Goal: Transaction & Acquisition: Purchase product/service

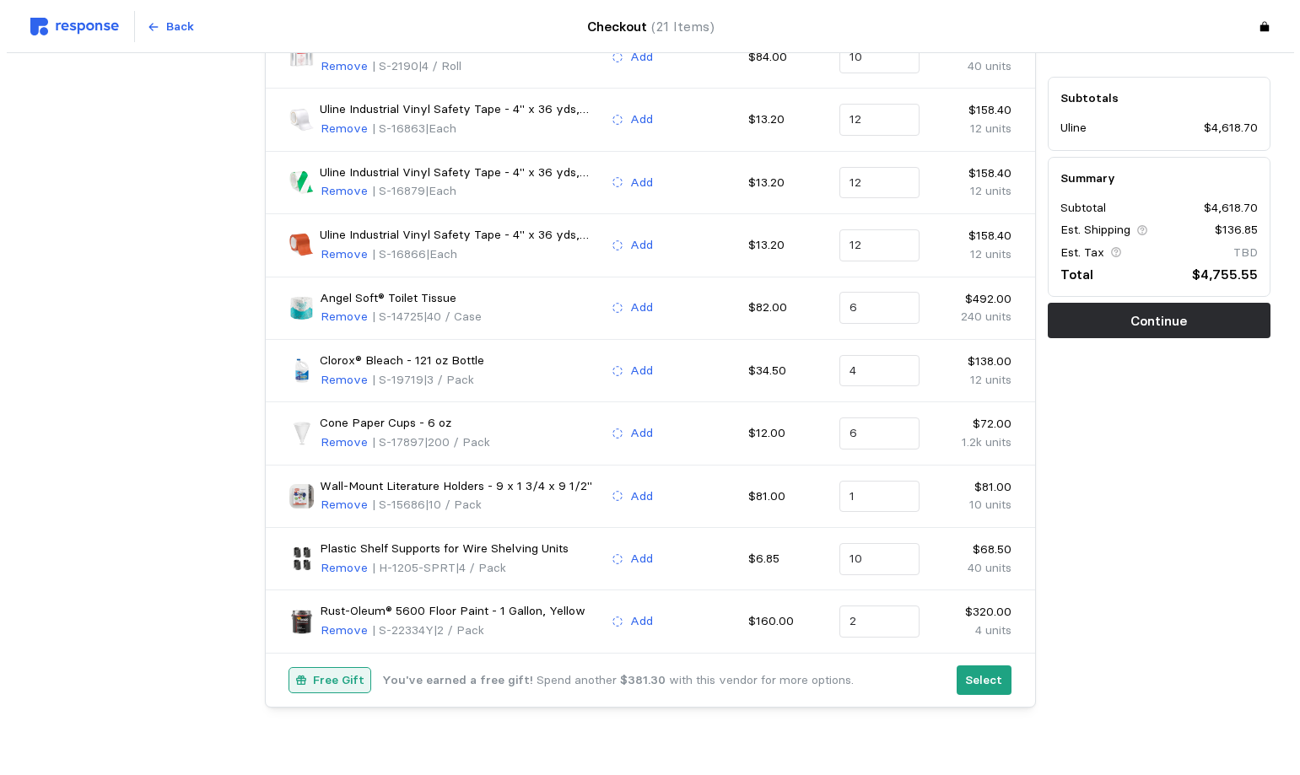
scroll to position [955, 0]
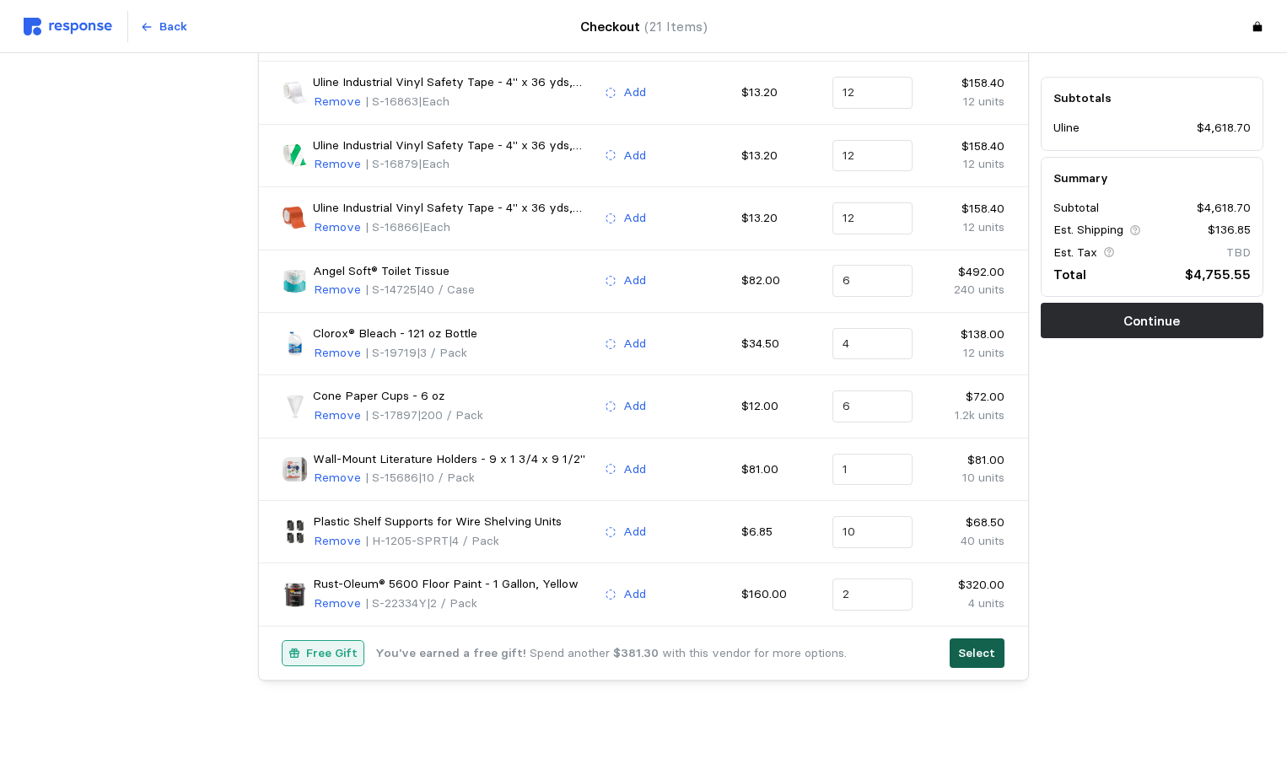
click at [1001, 660] on button "Select" at bounding box center [977, 654] width 55 height 30
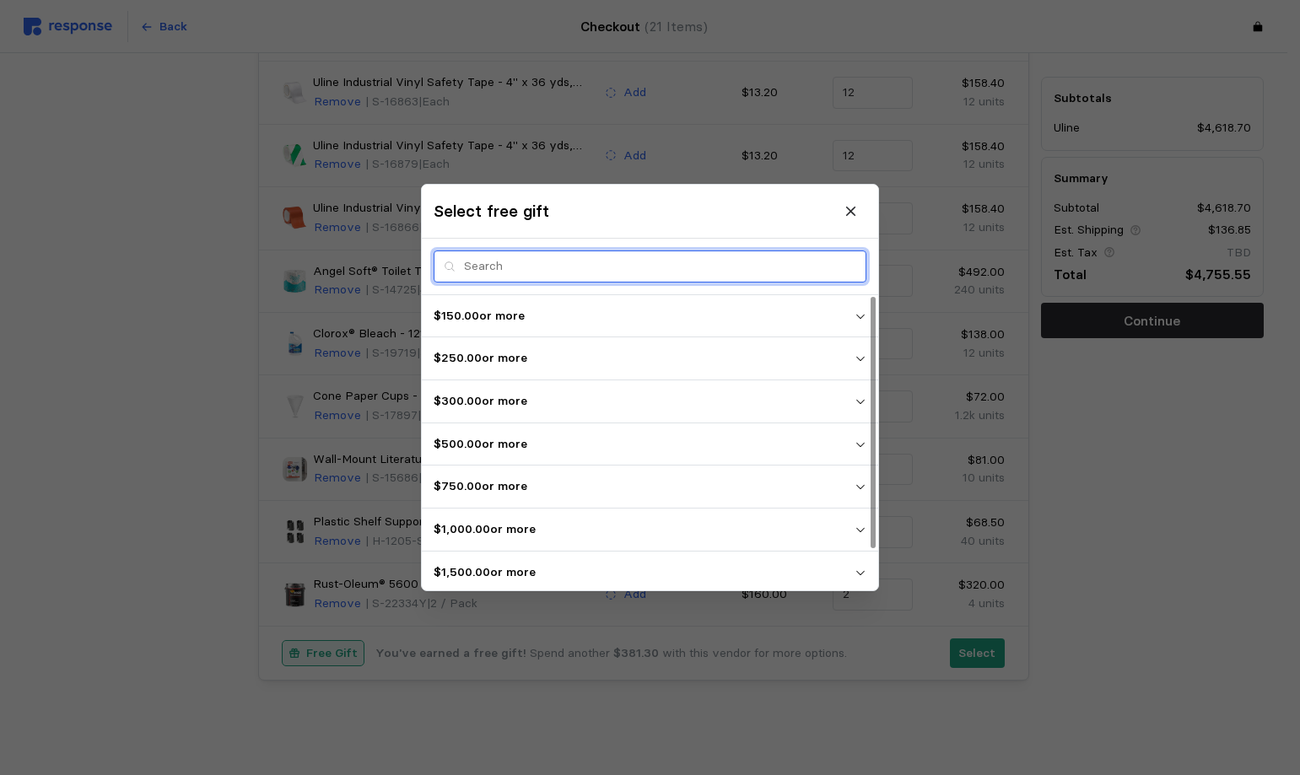
click at [566, 271] on input "text" at bounding box center [660, 266] width 392 height 30
type input "s-26110"
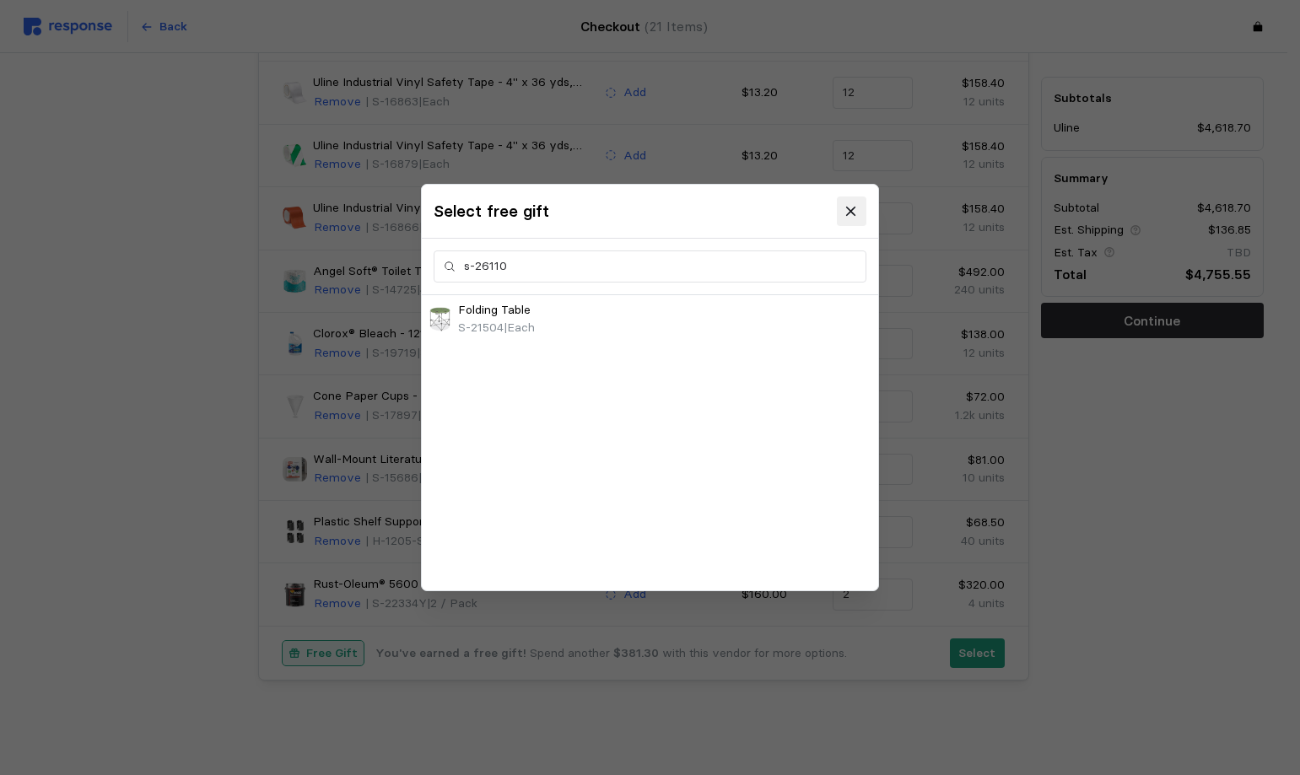
click at [849, 212] on icon at bounding box center [852, 211] width 15 height 15
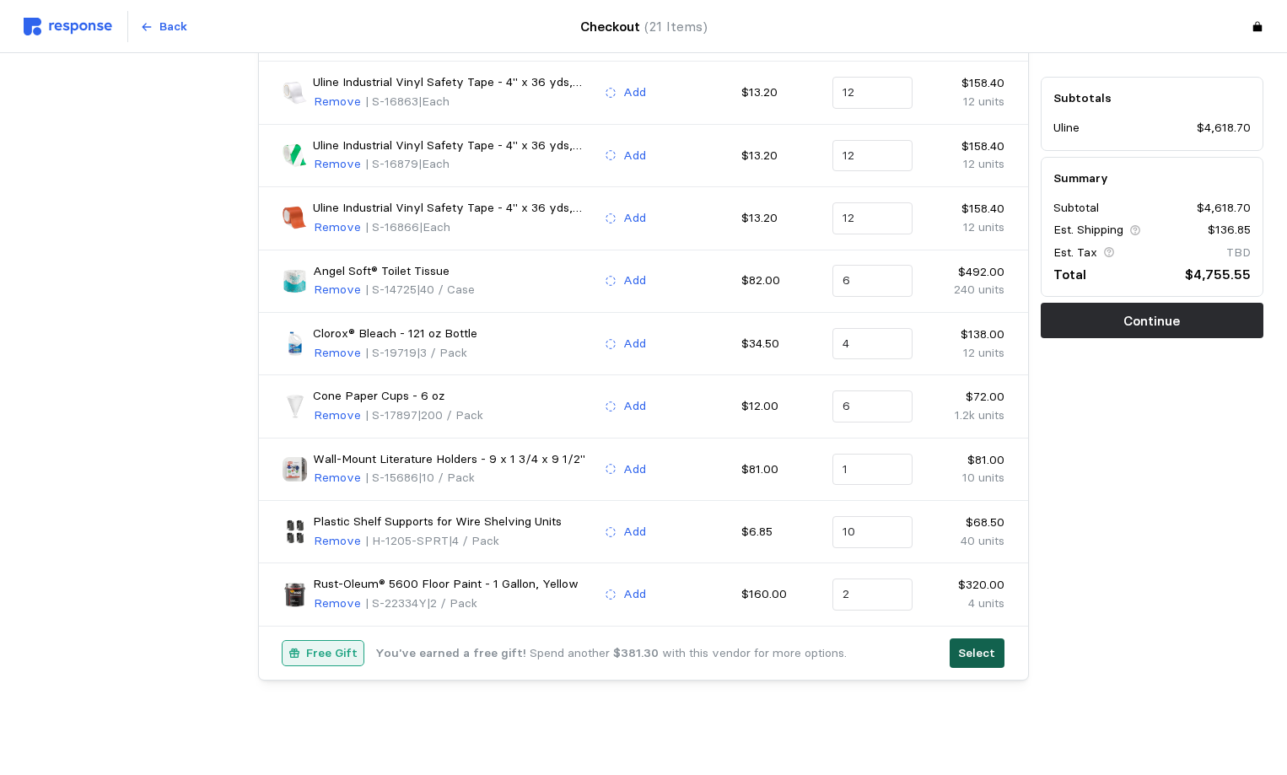
click at [961, 650] on p "Select" at bounding box center [976, 654] width 37 height 19
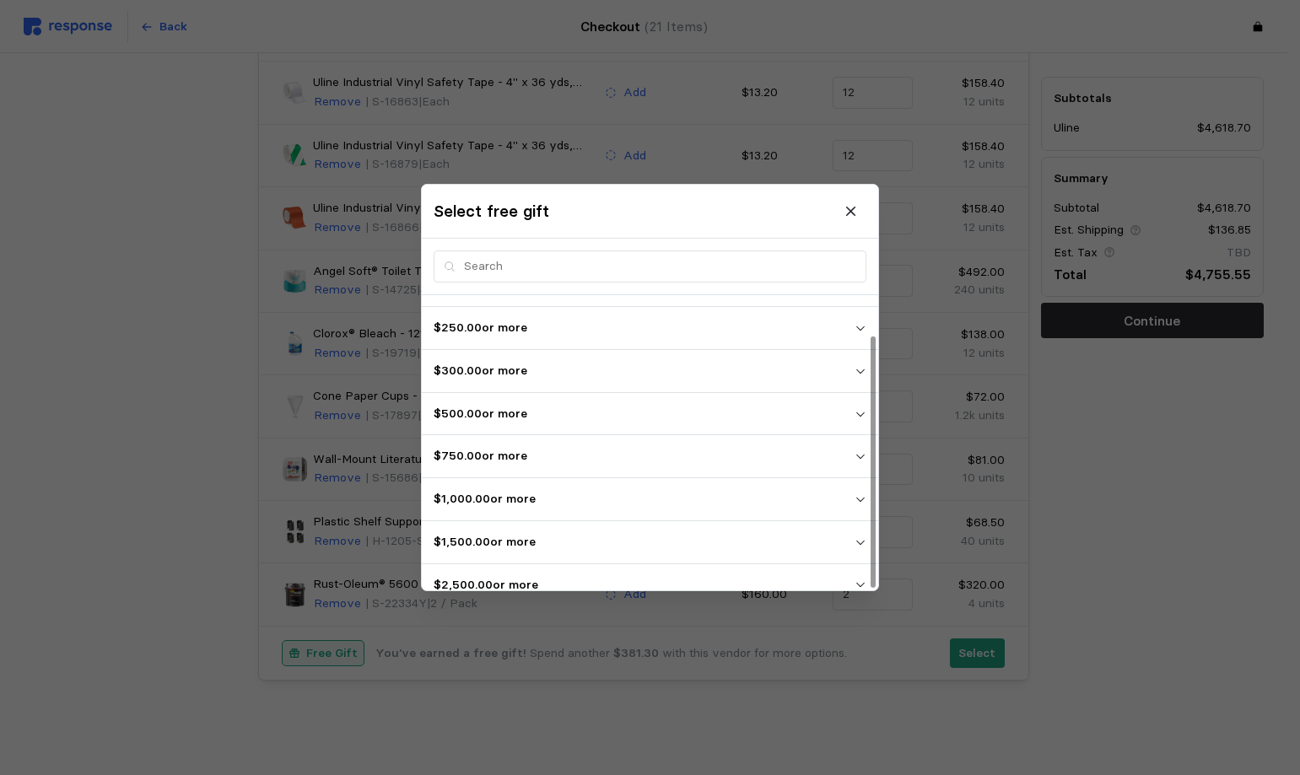
scroll to position [46, 0]
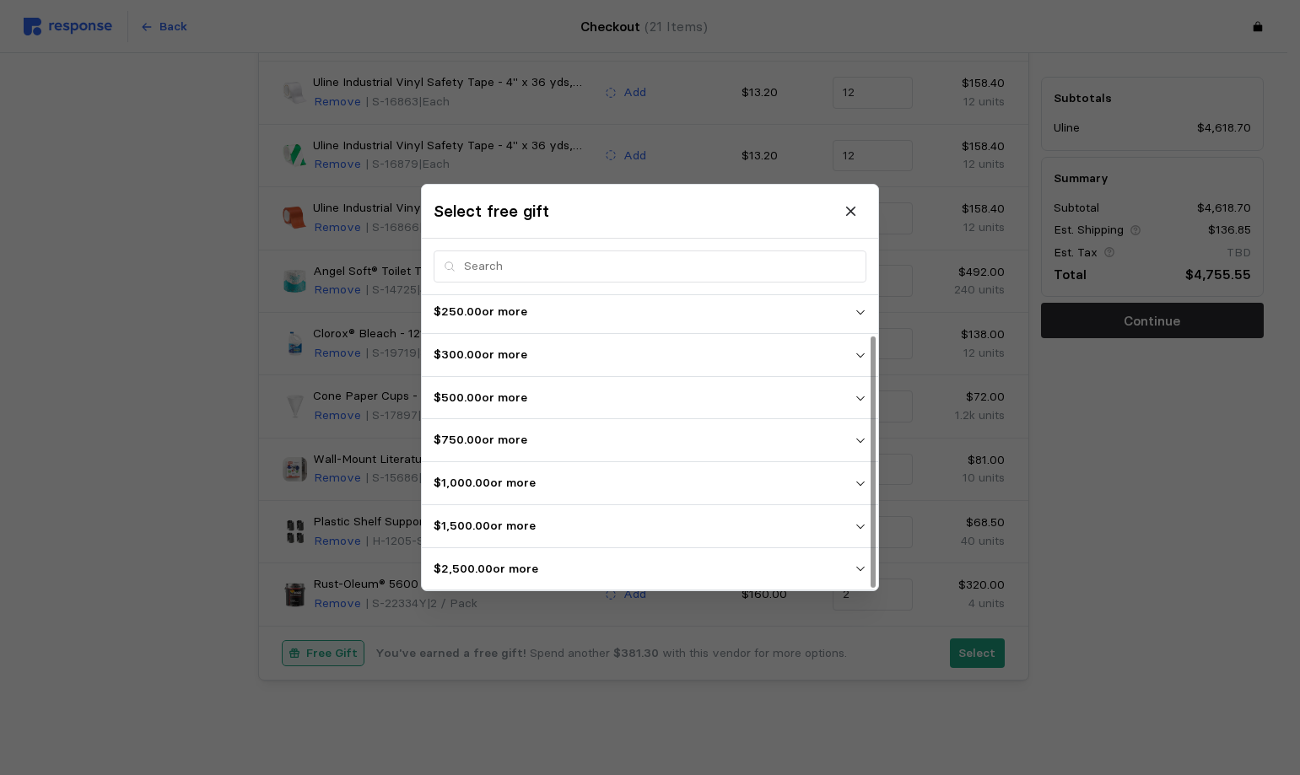
click at [520, 564] on p "$2,500.00 or more" at bounding box center [644, 569] width 421 height 19
click at [861, 567] on icon "button" at bounding box center [860, 568] width 8 height 4
click at [716, 568] on p "$2,500.00 or more" at bounding box center [644, 569] width 421 height 19
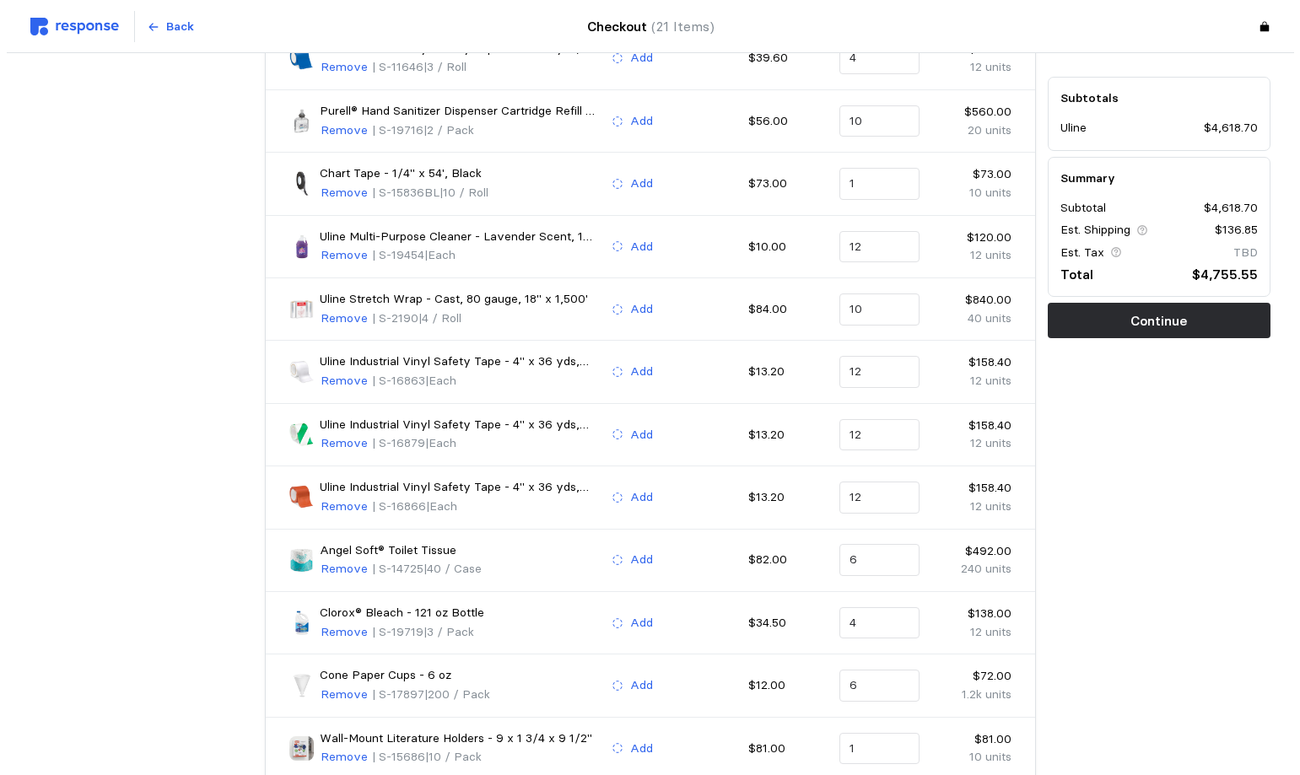
scroll to position [955, 0]
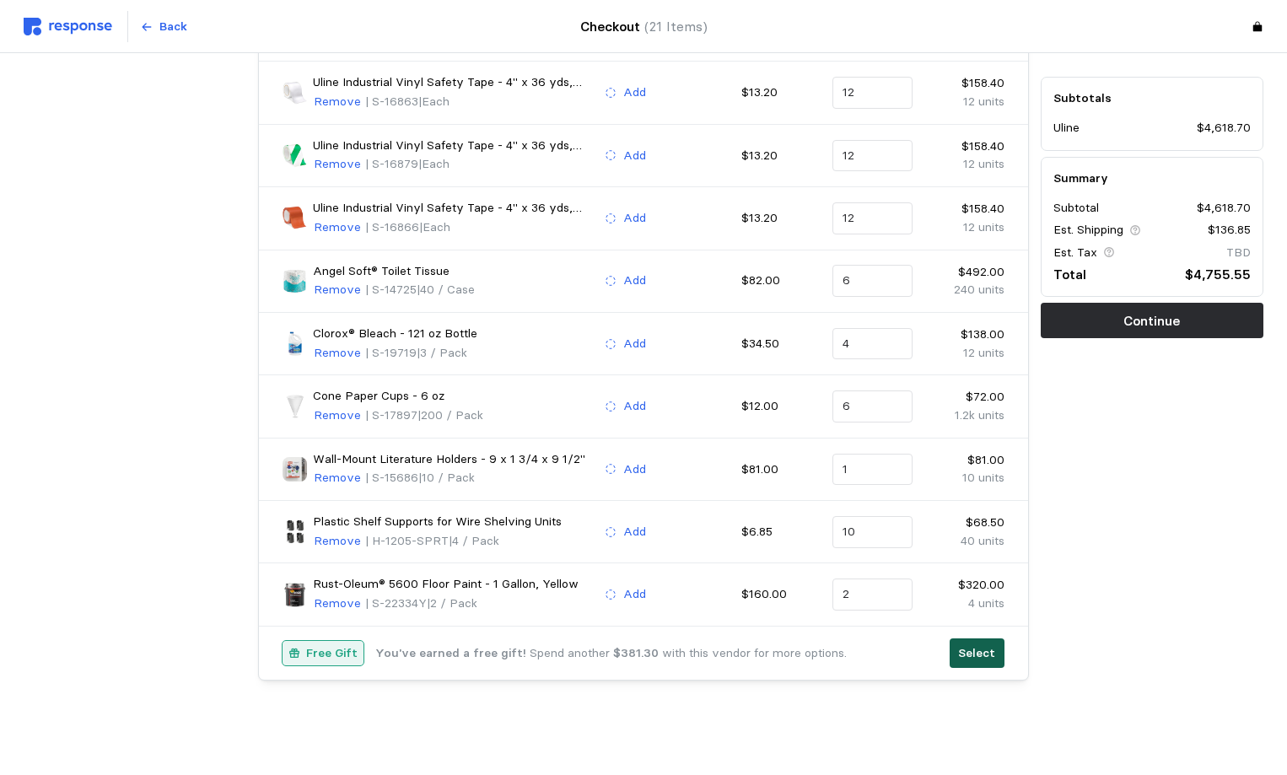
click at [984, 645] on p "Select" at bounding box center [976, 654] width 37 height 19
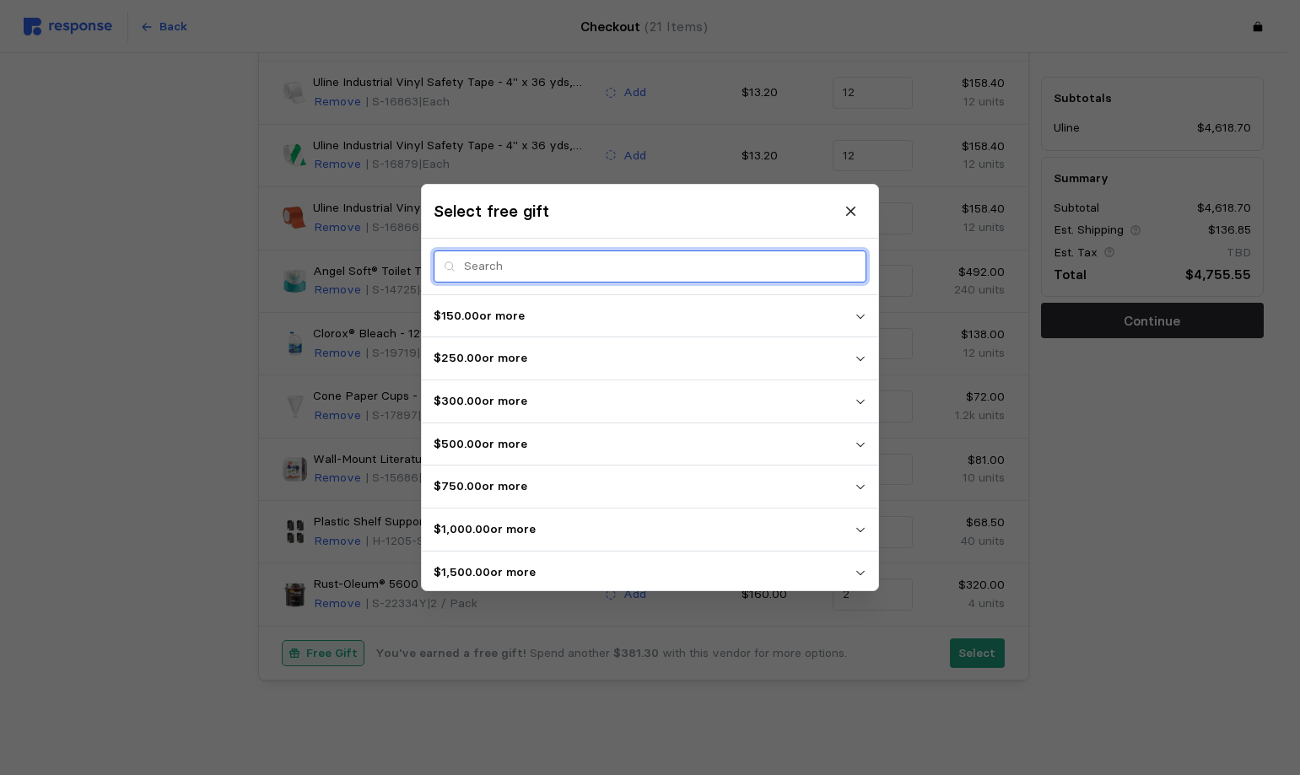
click at [529, 274] on input "text" at bounding box center [660, 266] width 392 height 30
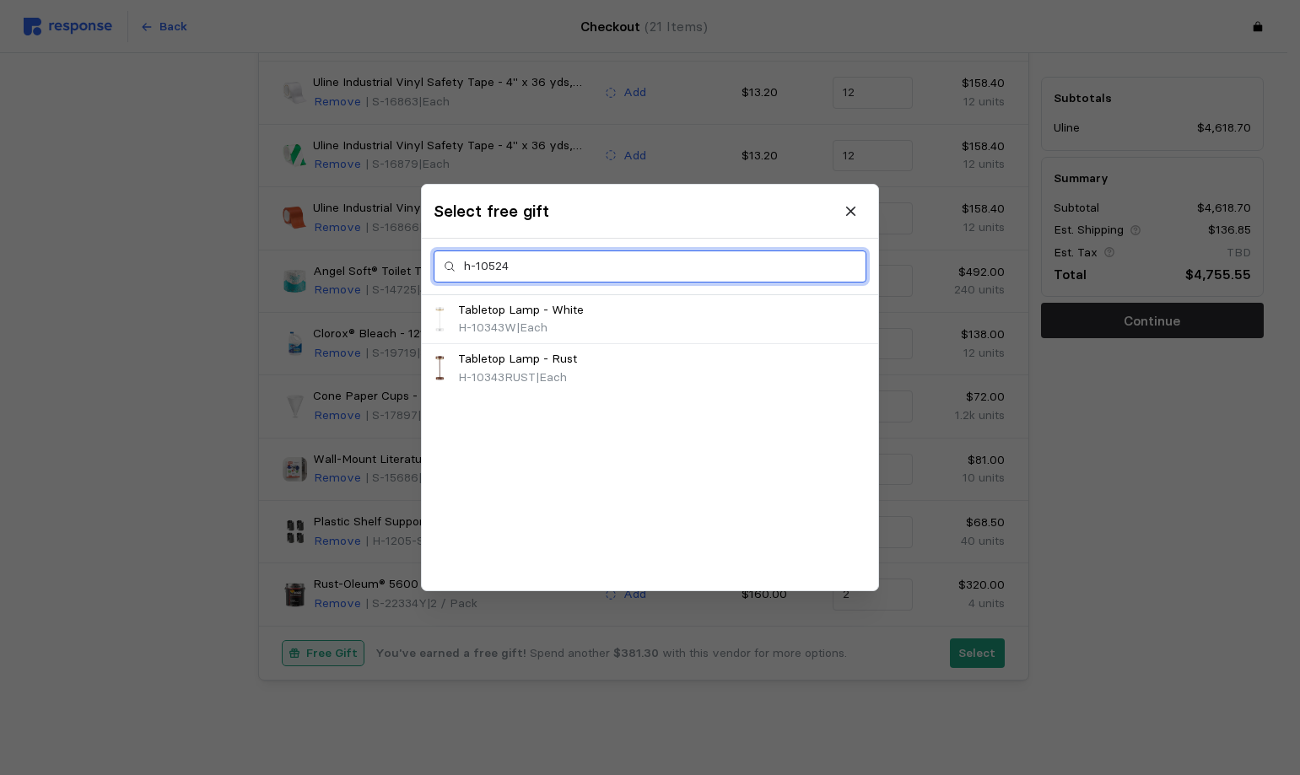
type input "h-10524"
click at [843, 208] on button at bounding box center [852, 212] width 30 height 30
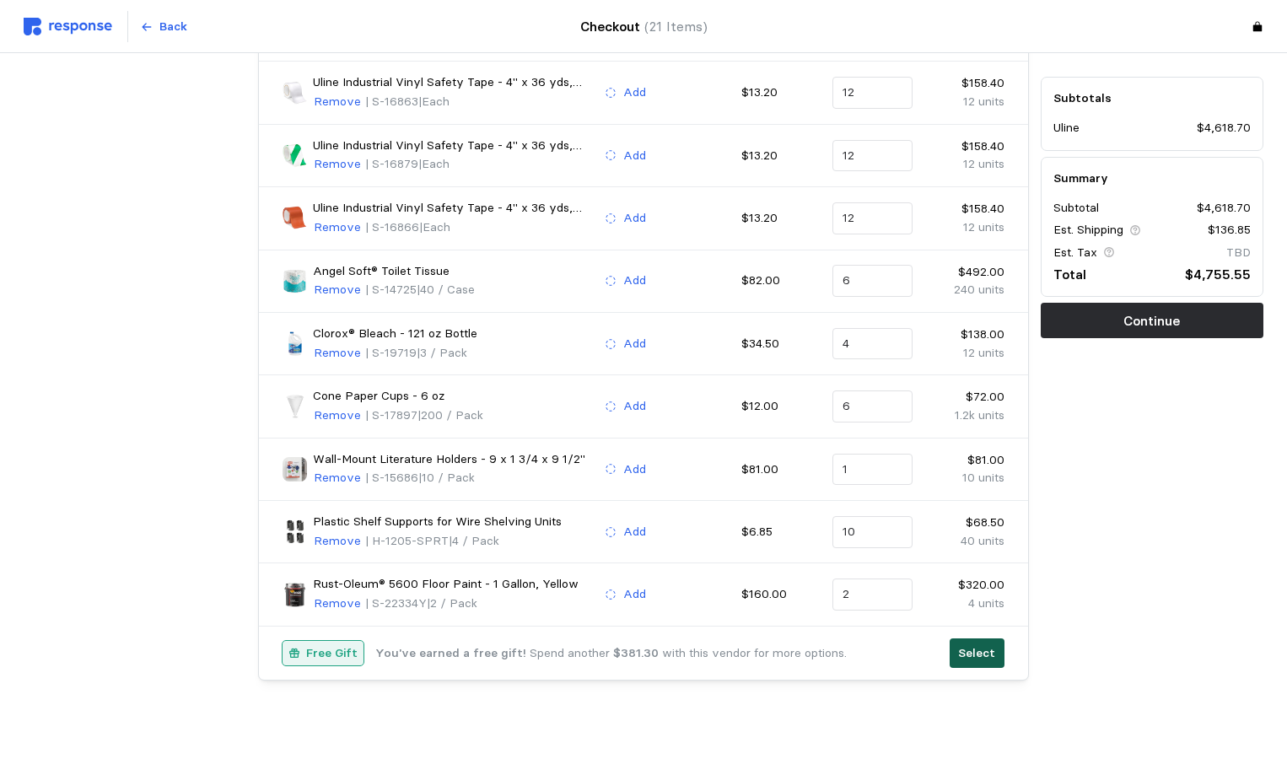
click at [974, 654] on p "Select" at bounding box center [976, 654] width 37 height 19
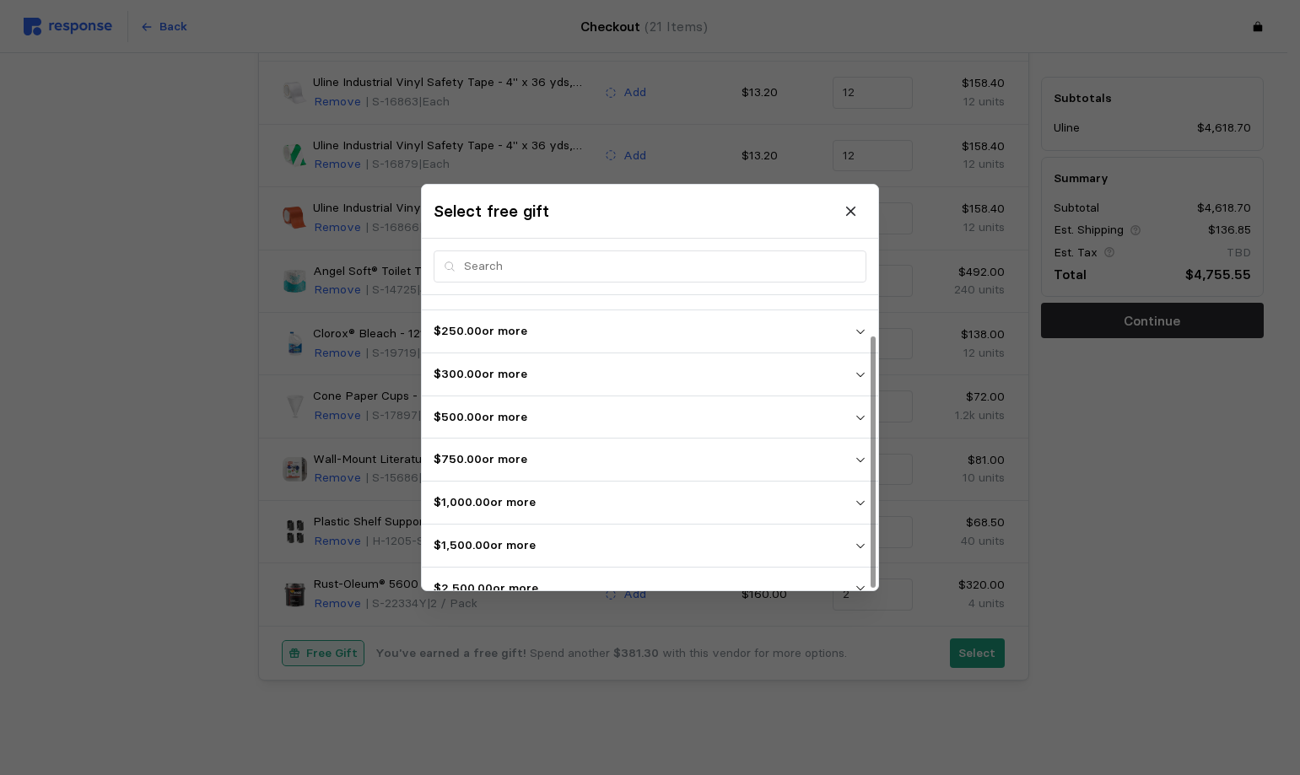
scroll to position [46, 0]
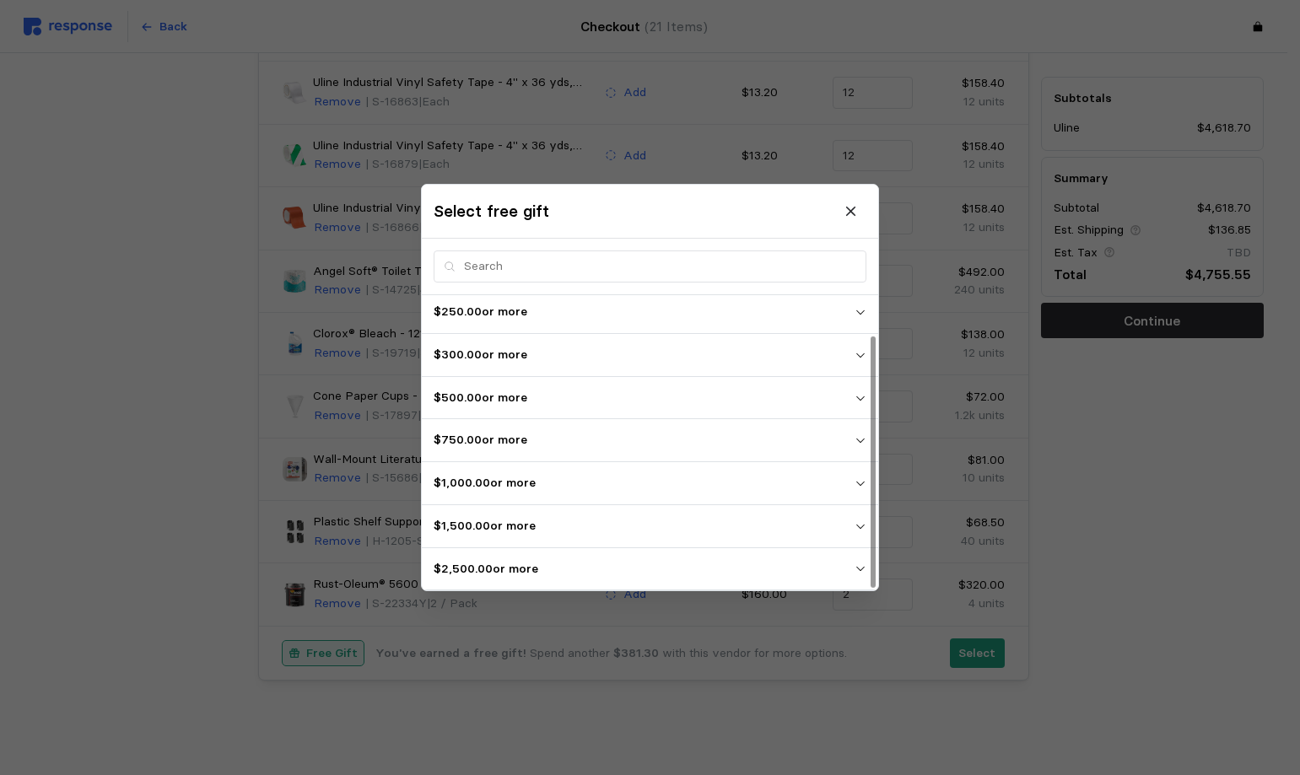
click at [501, 564] on p "$2,500.00 or more" at bounding box center [644, 569] width 421 height 19
click at [487, 567] on p "$2,500.00 or more" at bounding box center [644, 569] width 421 height 19
click at [861, 572] on icon "button" at bounding box center [861, 570] width 12 height 12
click at [510, 557] on span "$2,500.00 or more" at bounding box center [644, 569] width 421 height 30
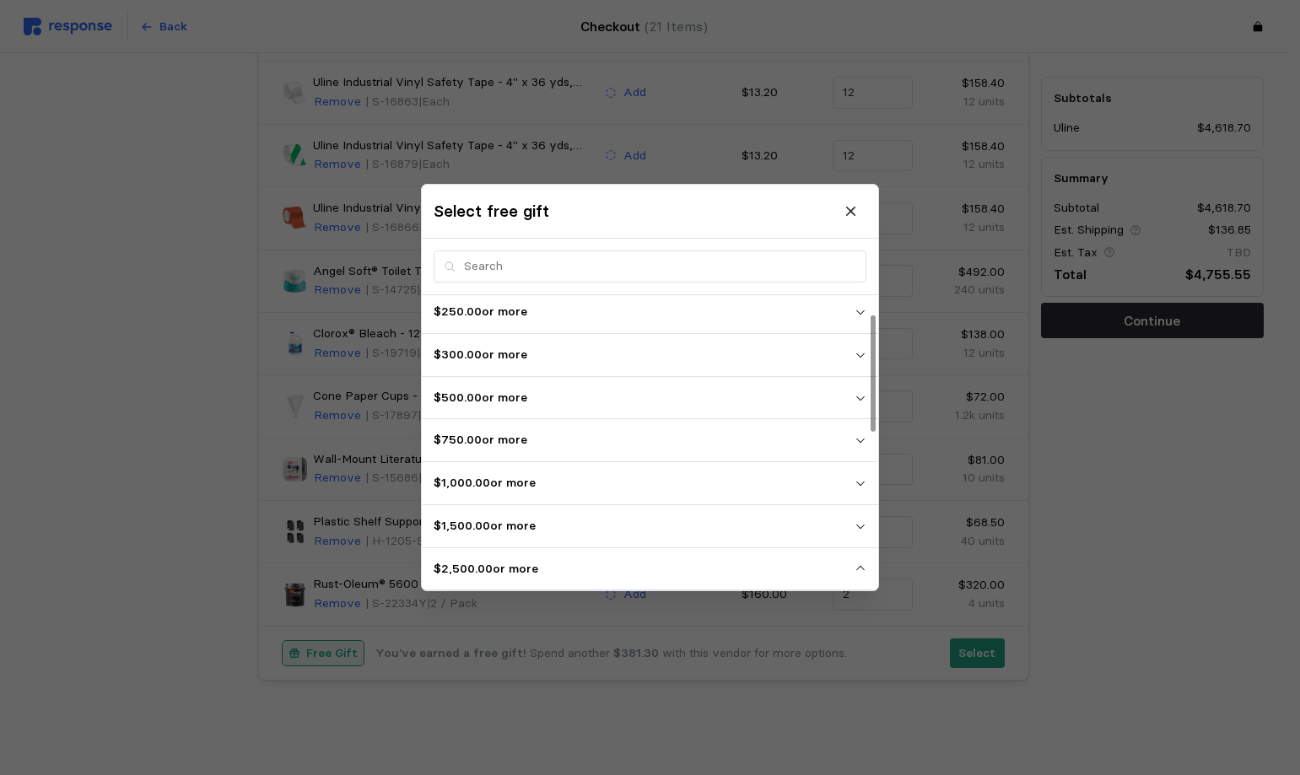
click at [510, 556] on span "$2,500.00 or more" at bounding box center [644, 569] width 421 height 30
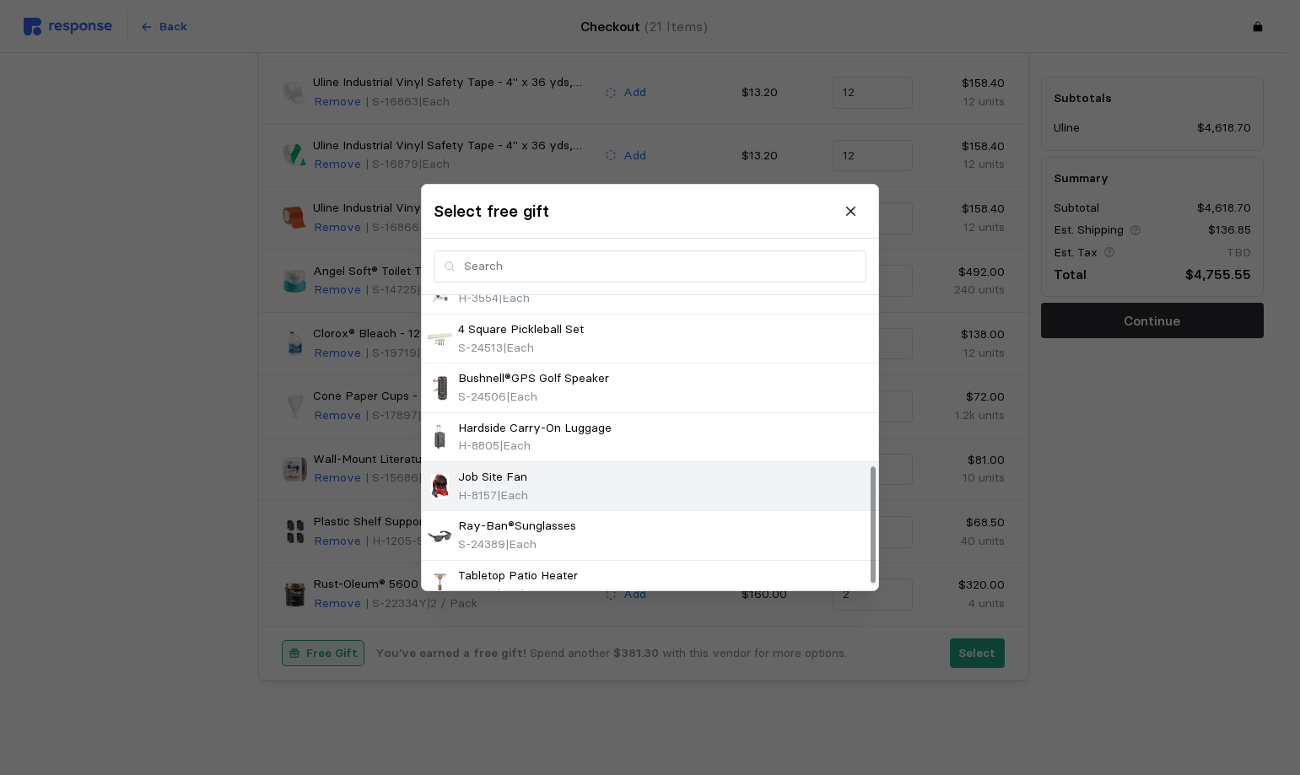
scroll to position [440, 0]
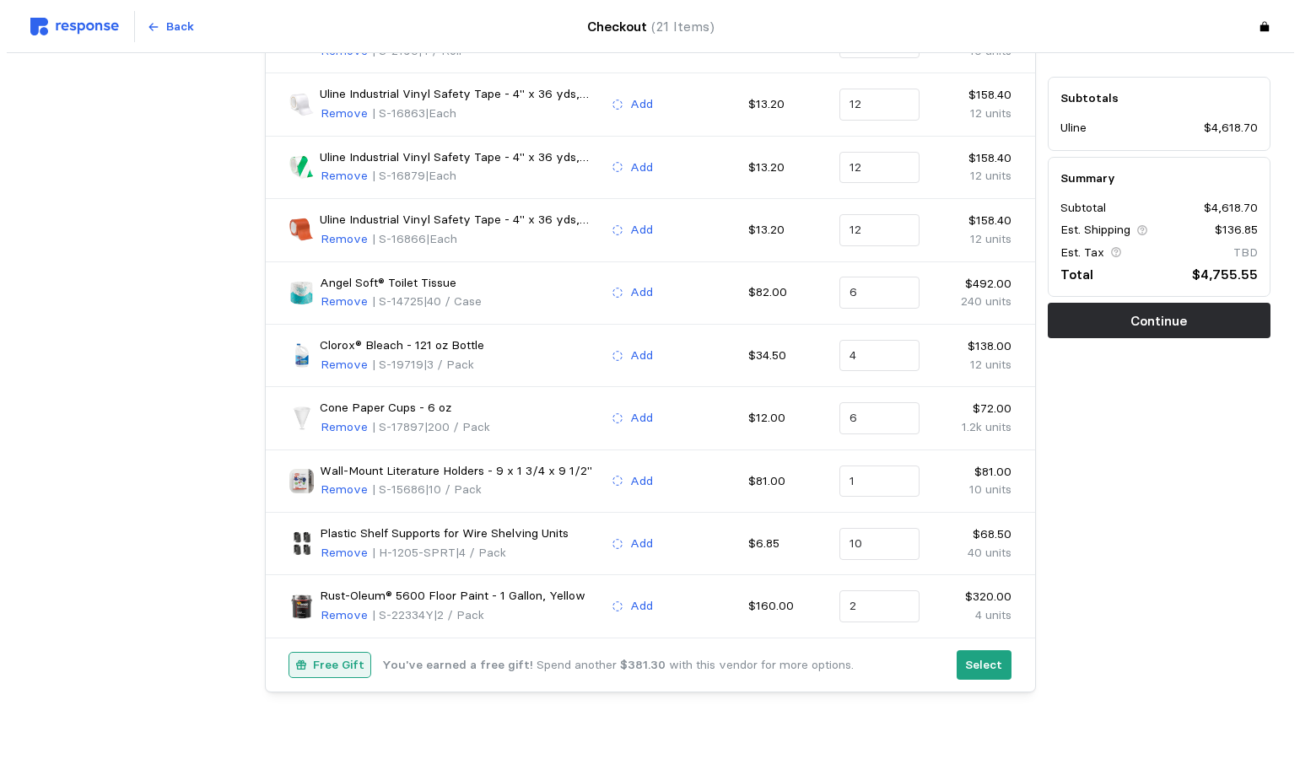
scroll to position [955, 0]
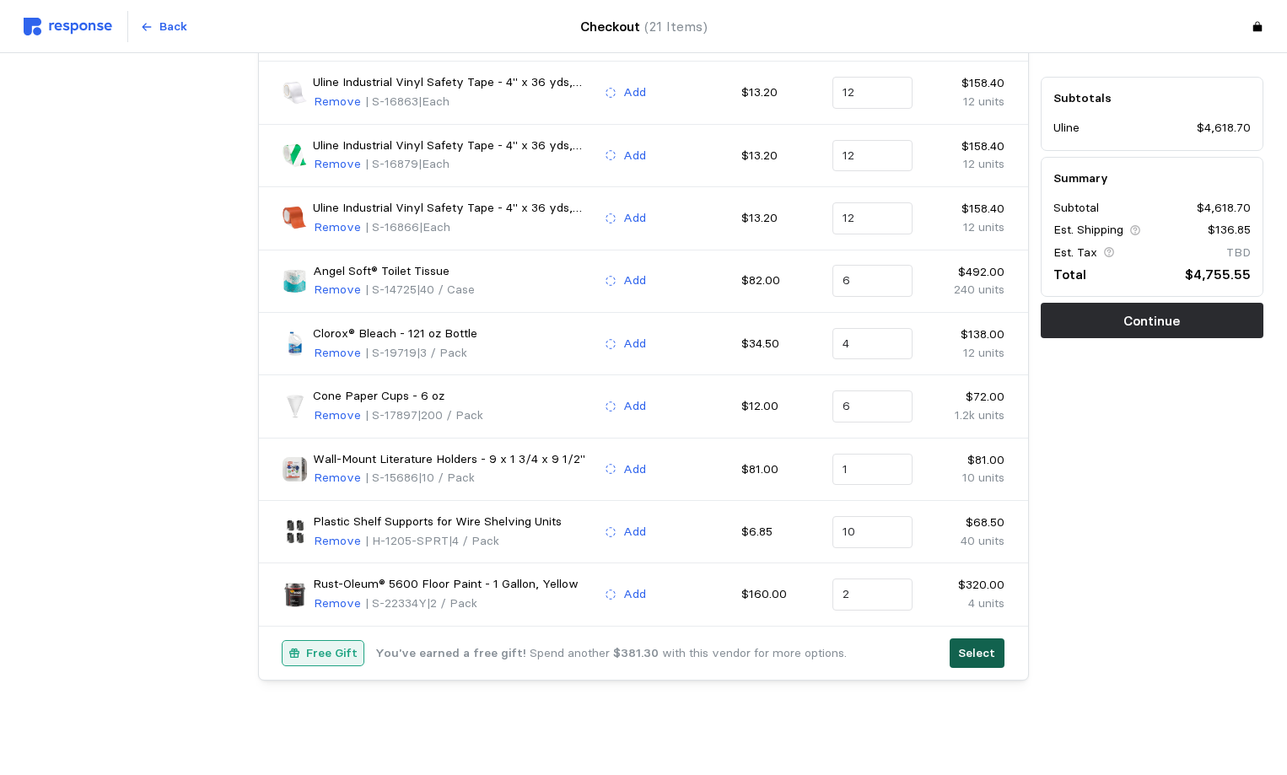
click at [978, 656] on p "Select" at bounding box center [976, 654] width 37 height 19
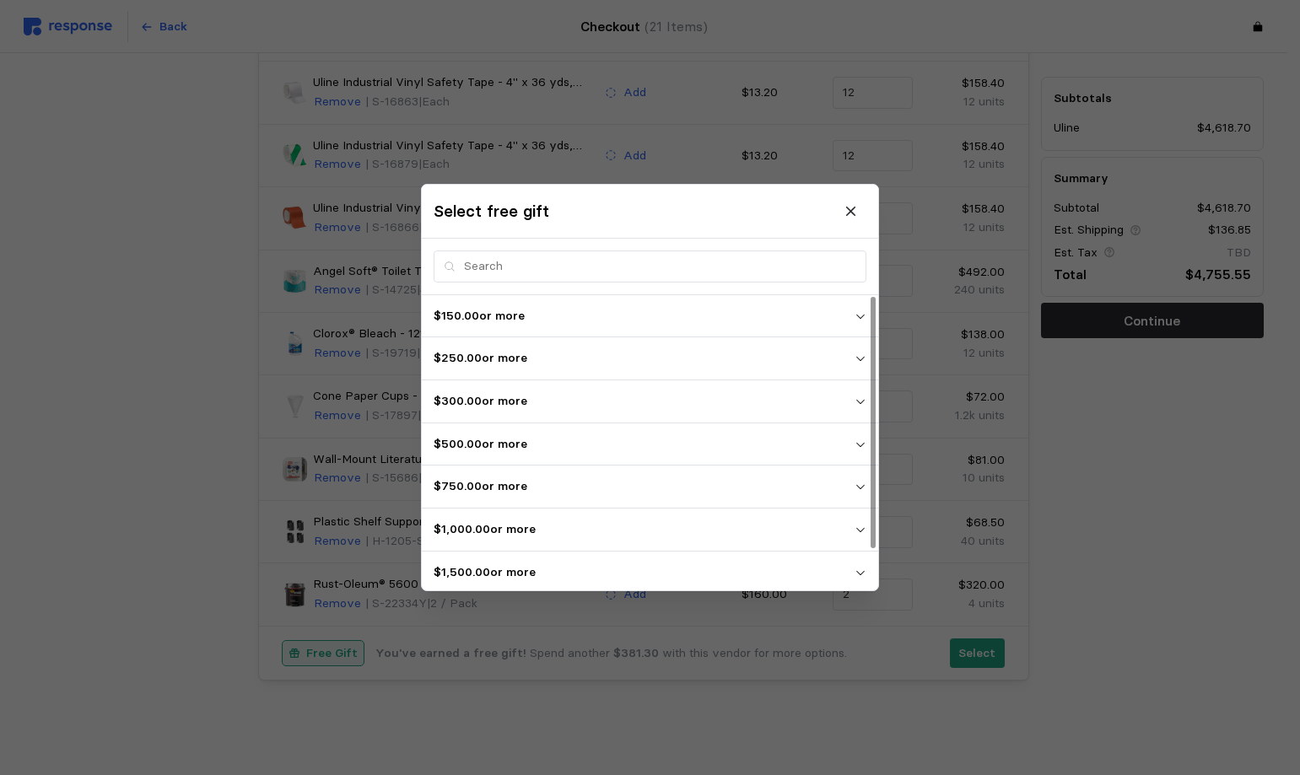
scroll to position [46, 0]
click at [862, 567] on icon "button" at bounding box center [861, 570] width 12 height 12
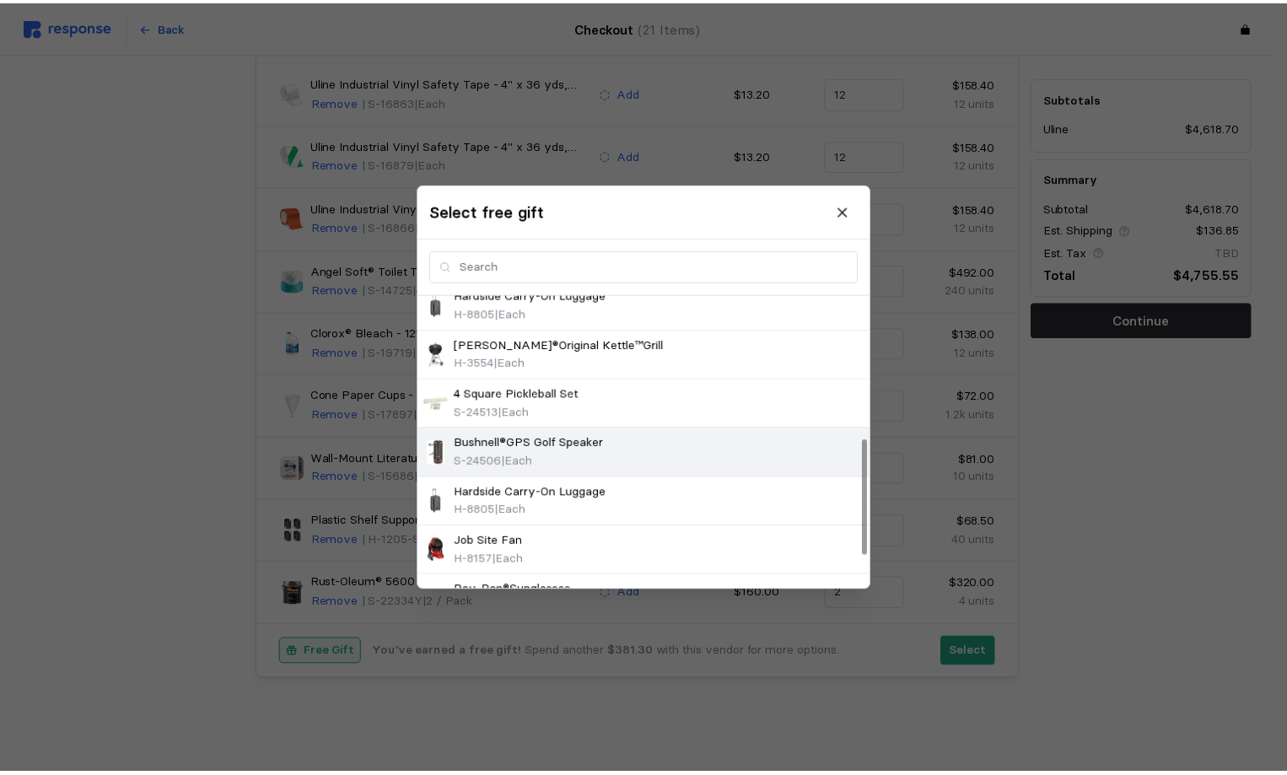
scroll to position [440, 0]
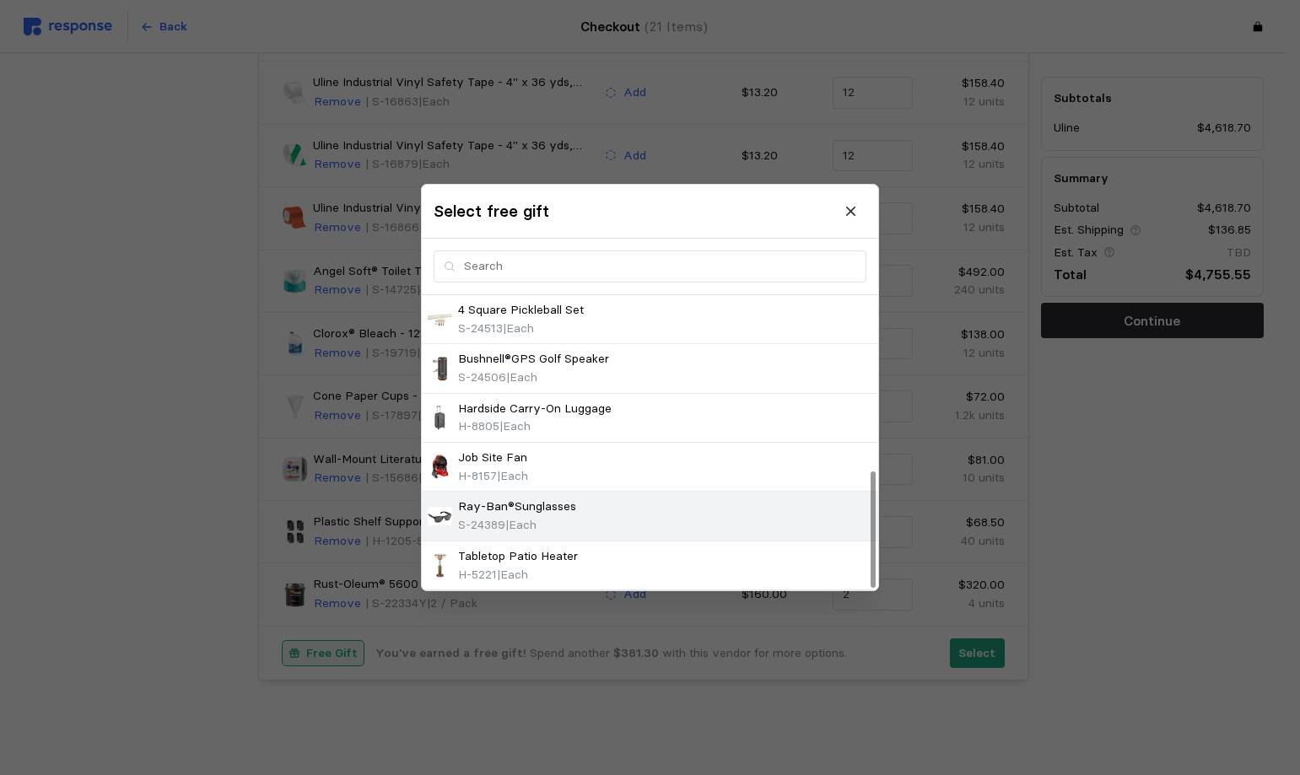
click at [494, 503] on p "Ray-Ban®Sunglasses" at bounding box center [517, 508] width 118 height 19
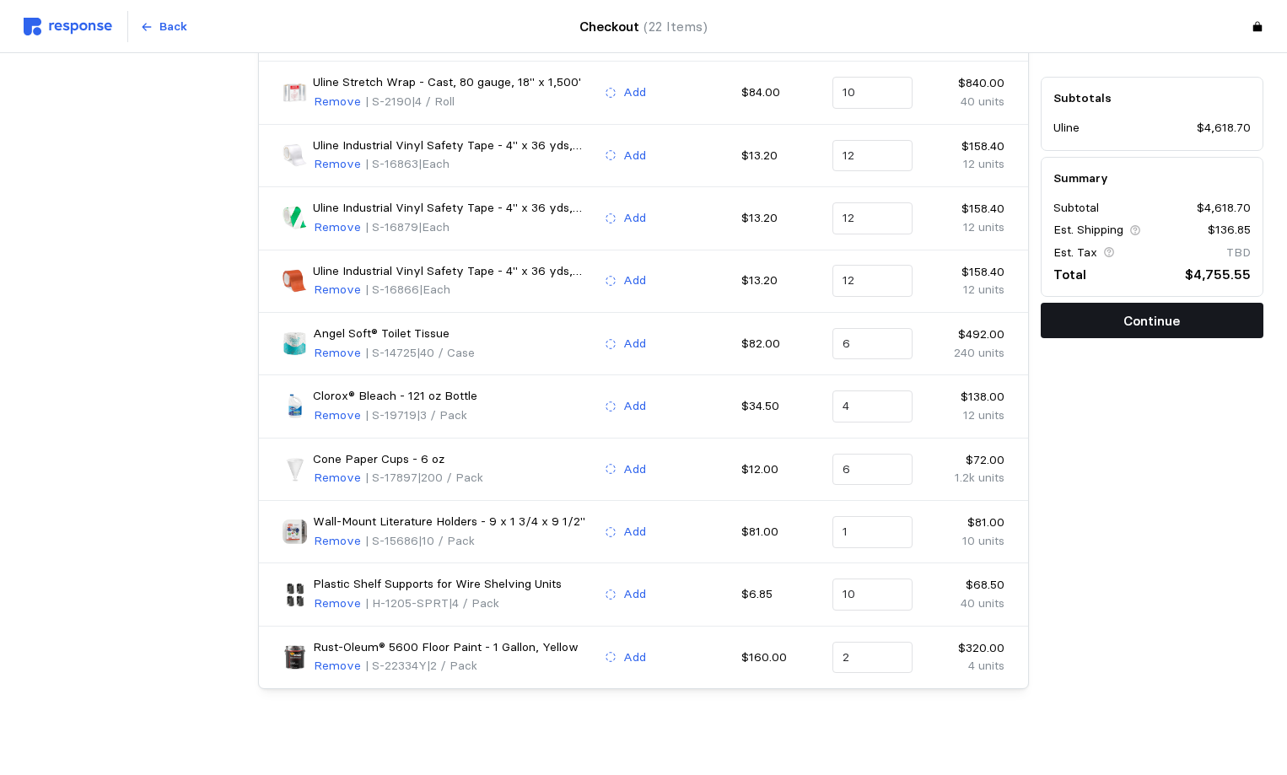
click at [1189, 324] on button "Continue" at bounding box center [1152, 320] width 223 height 35
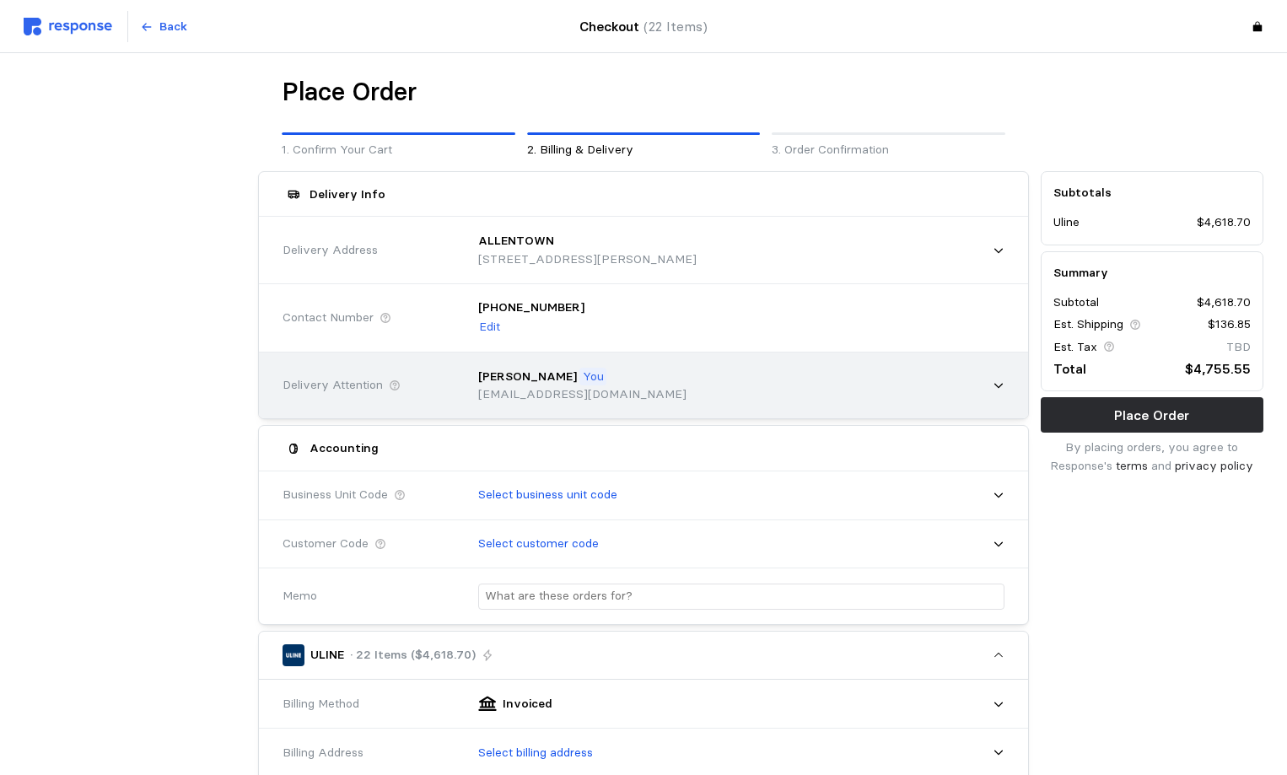
scroll to position [0, 0]
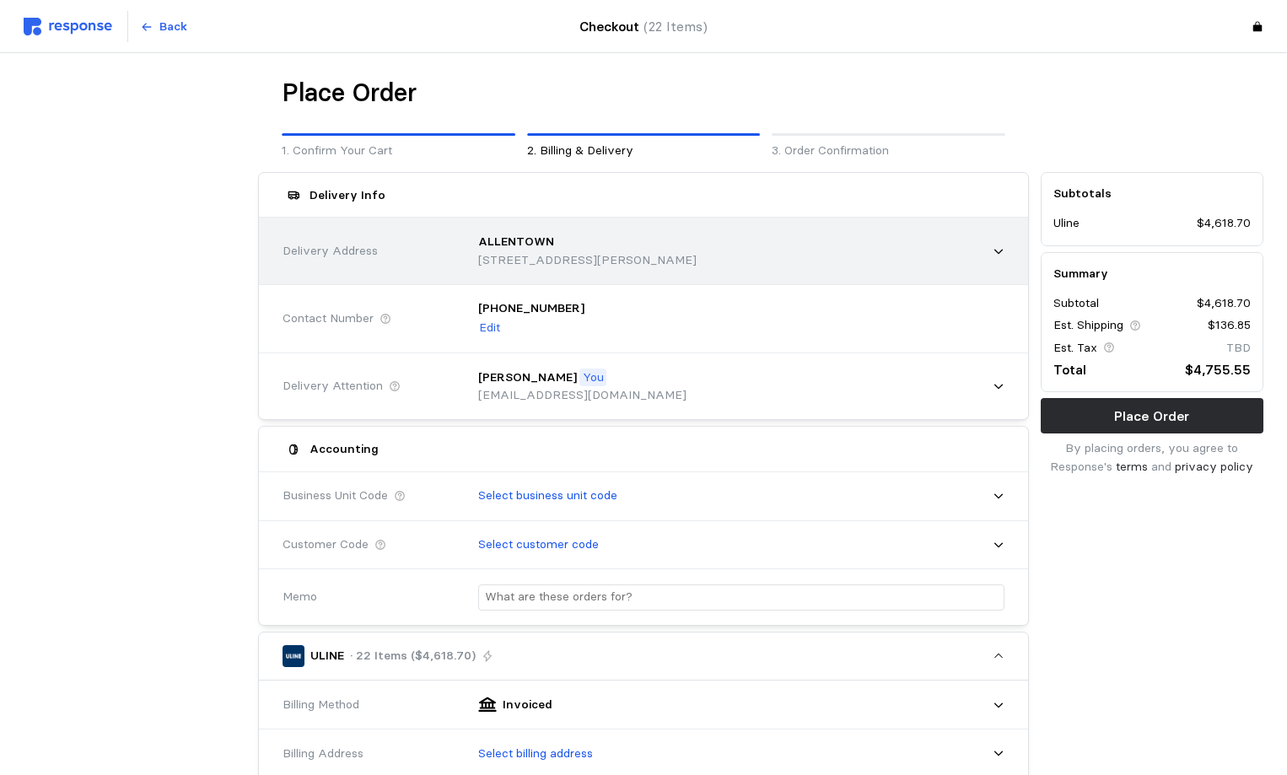
click at [1003, 253] on icon at bounding box center [999, 252] width 12 height 12
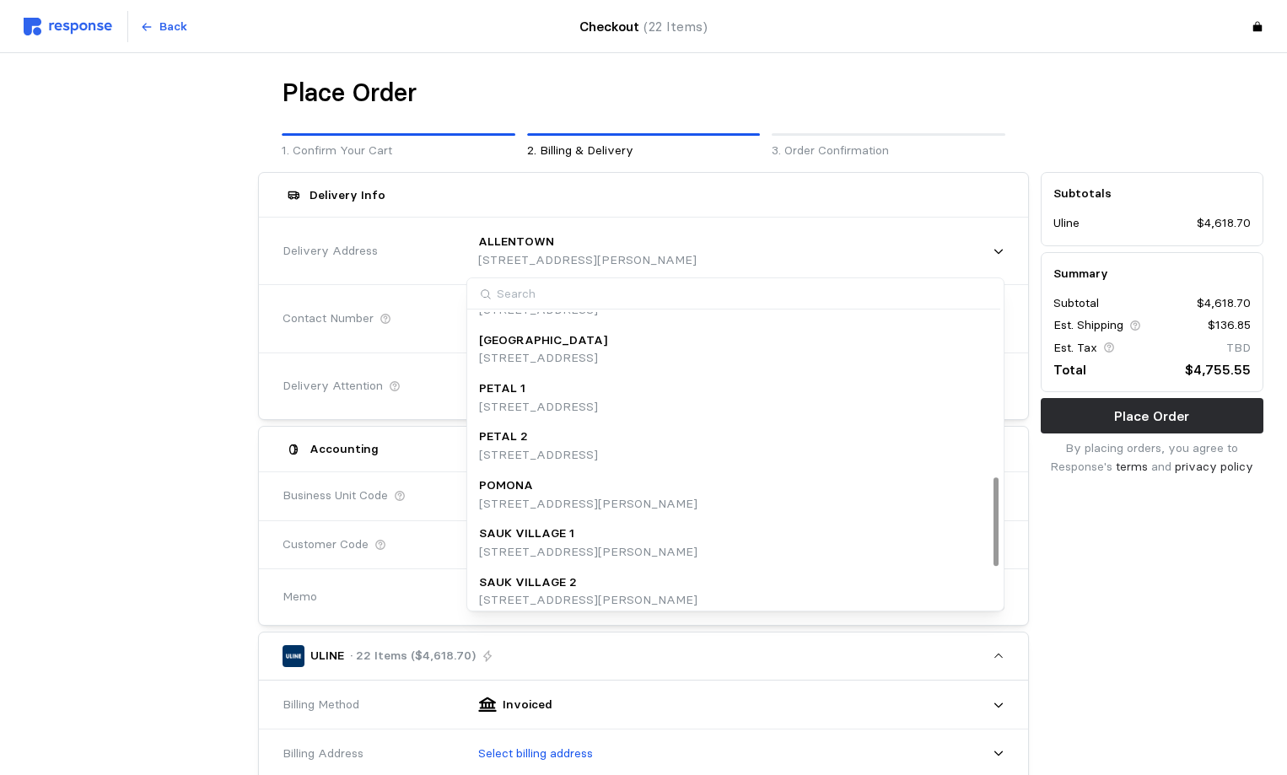
scroll to position [673, 0]
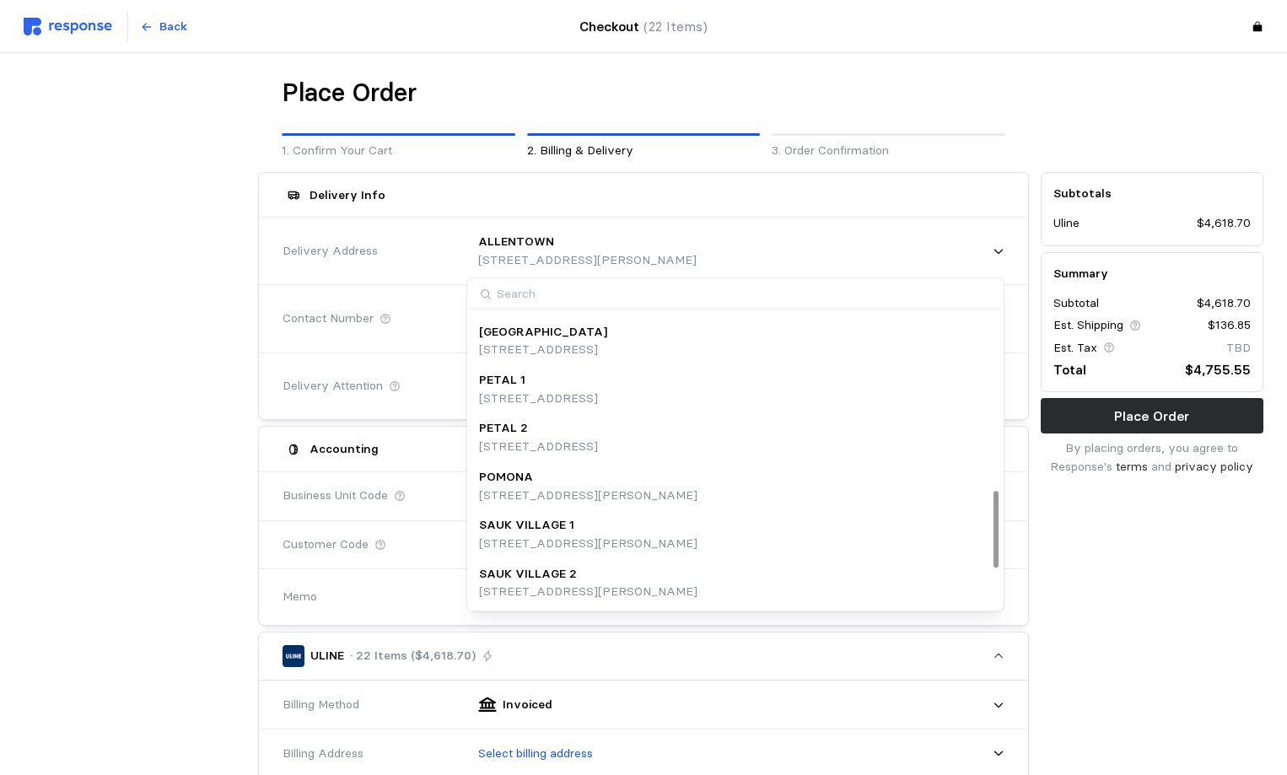
click at [576, 351] on p "[STREET_ADDRESS]" at bounding box center [543, 350] width 128 height 19
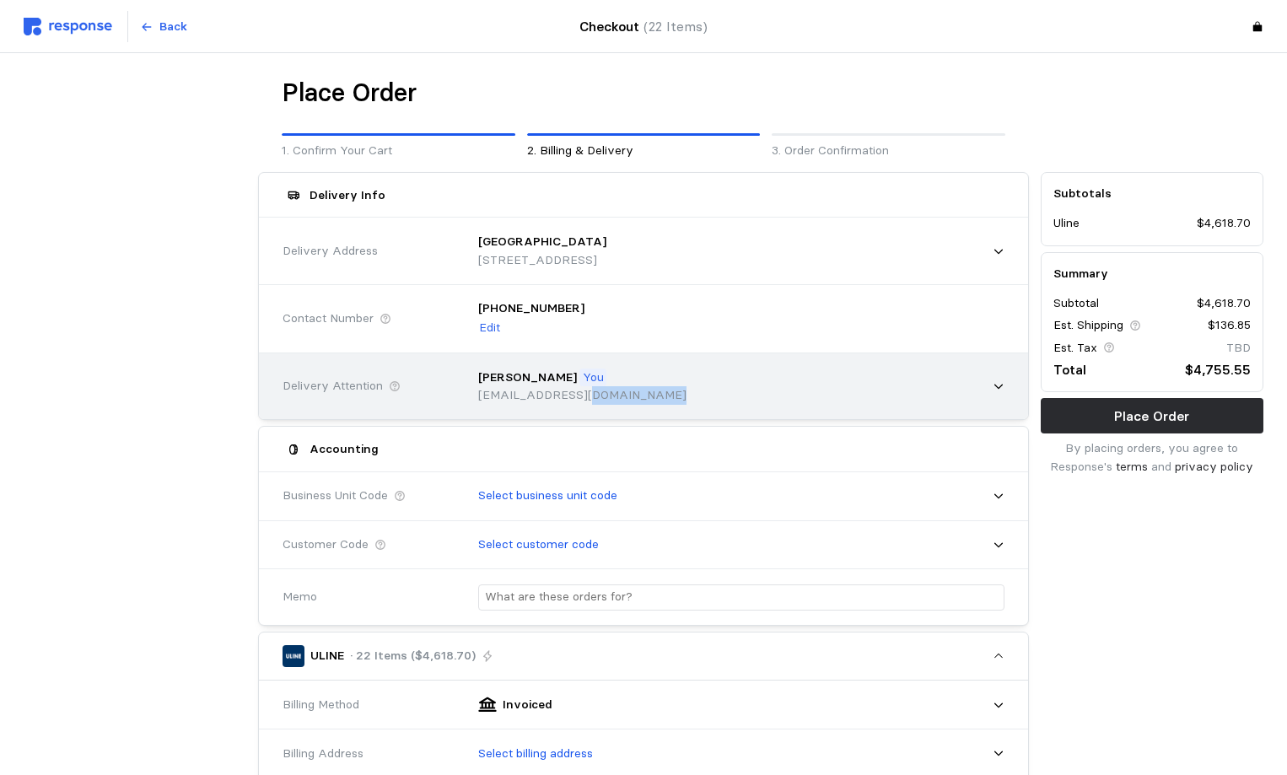
click at [996, 386] on icon at bounding box center [999, 386] width 12 height 12
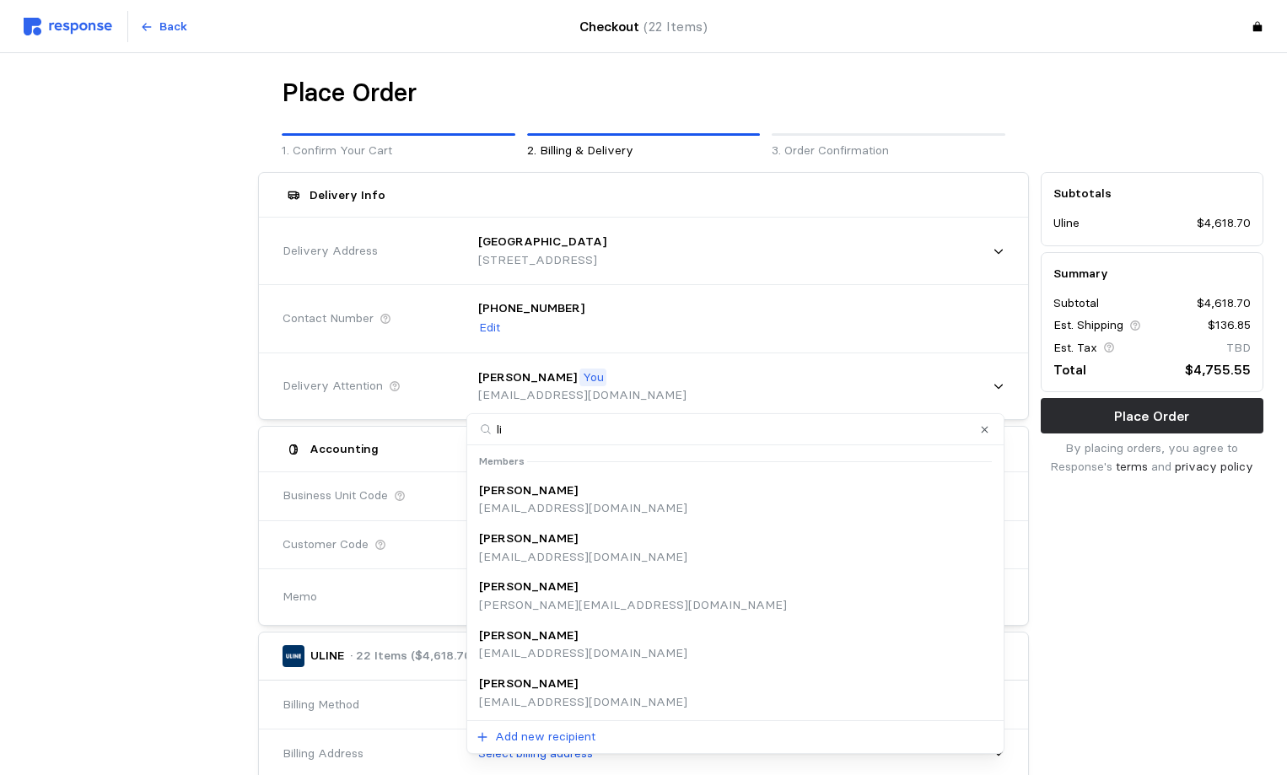
type input "lis"
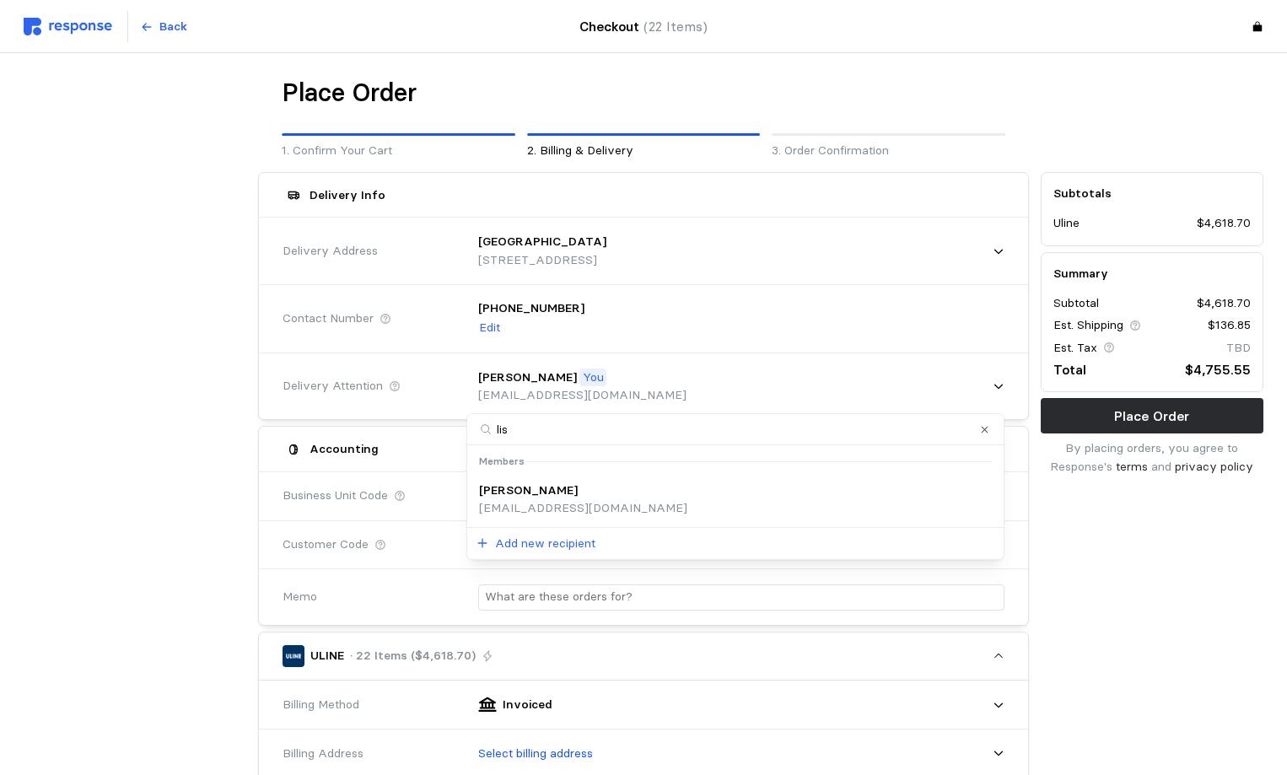
click at [547, 505] on p "[EMAIL_ADDRESS][DOMAIN_NAME]" at bounding box center [583, 508] width 208 height 19
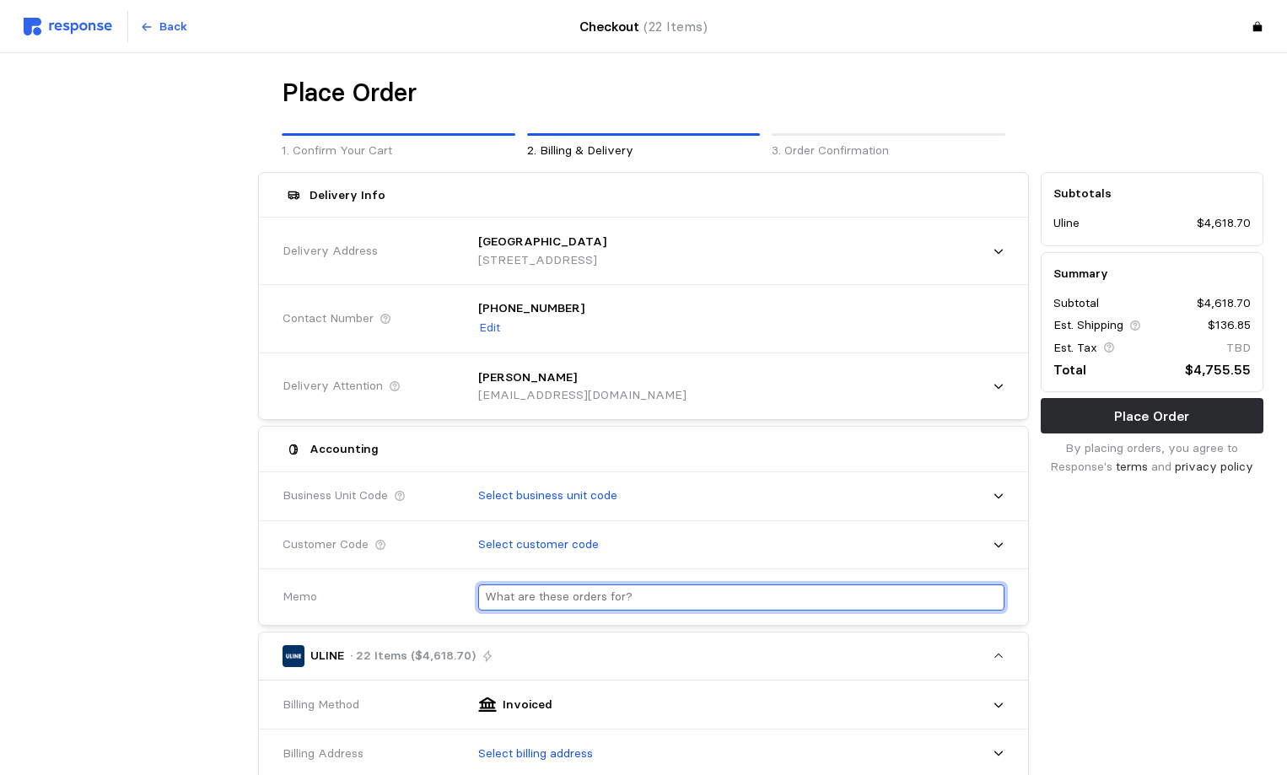
click at [560, 591] on input "text" at bounding box center [741, 598] width 513 height 24
type input "n"
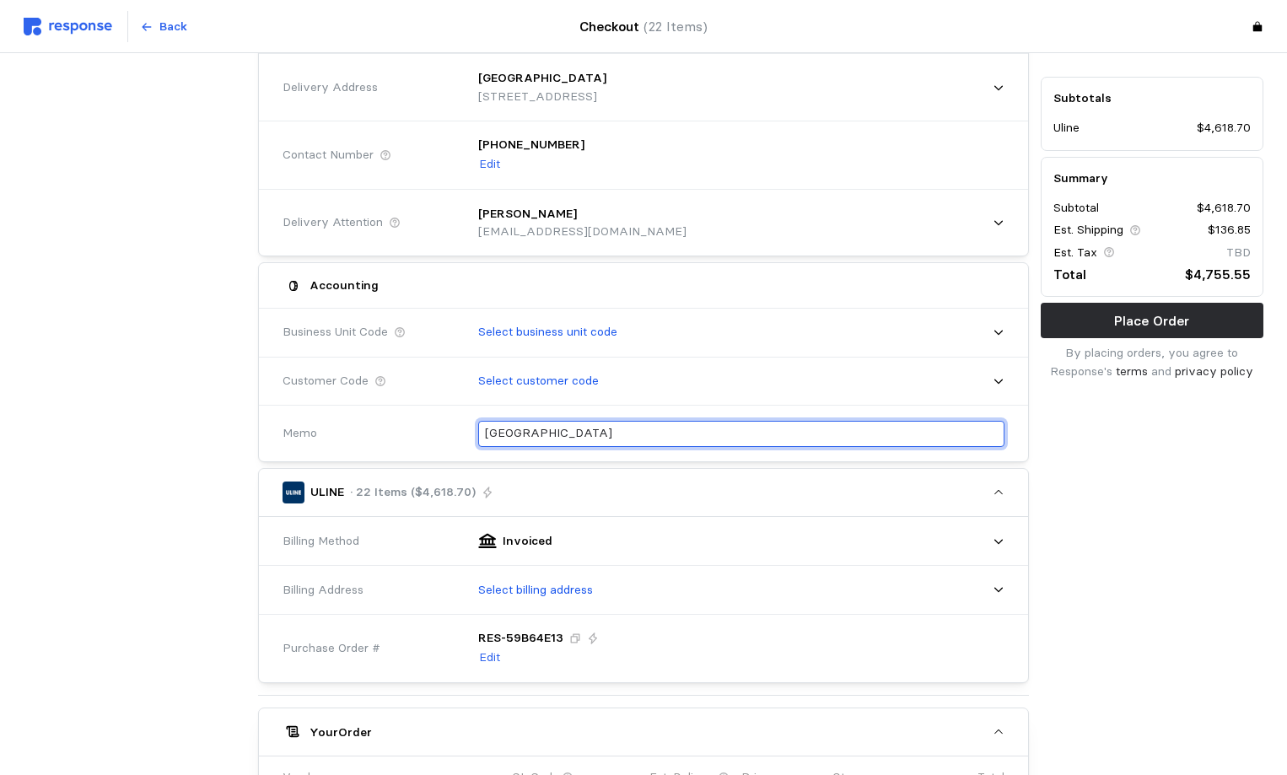
scroll to position [169, 0]
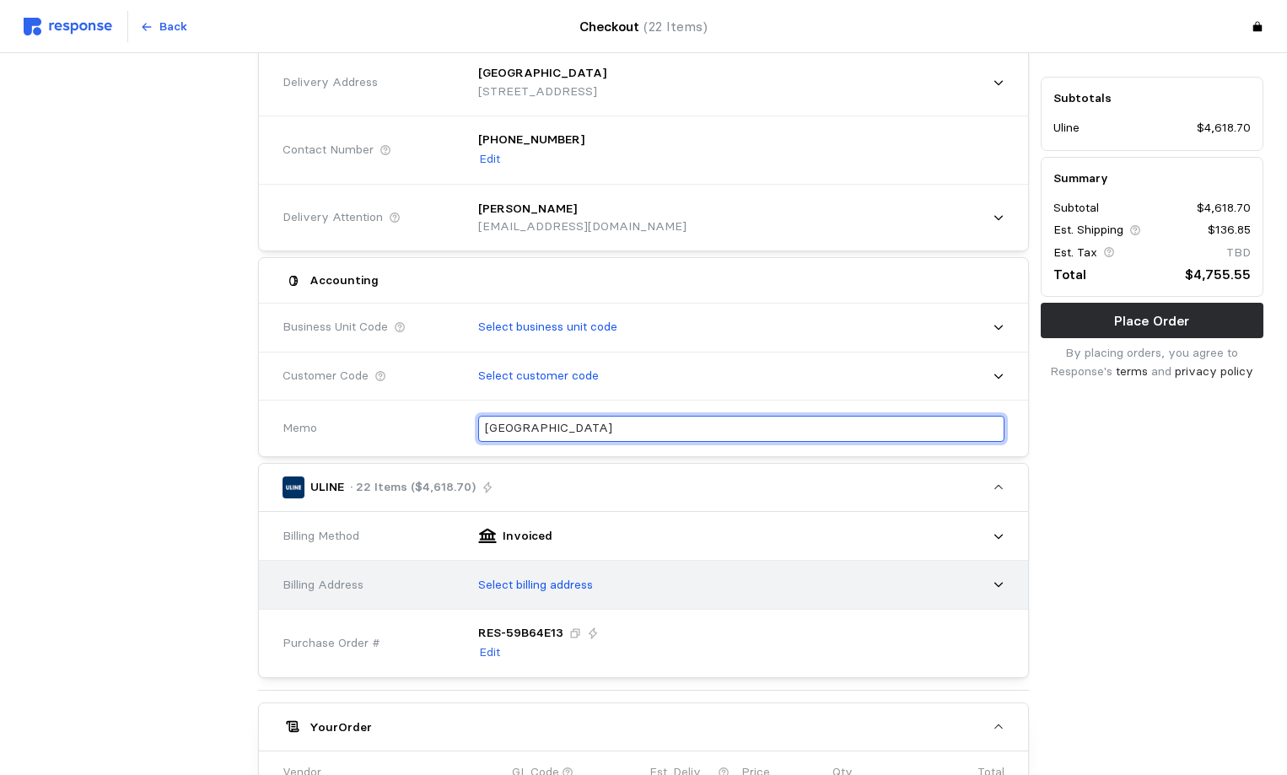
type input "[GEOGRAPHIC_DATA]"
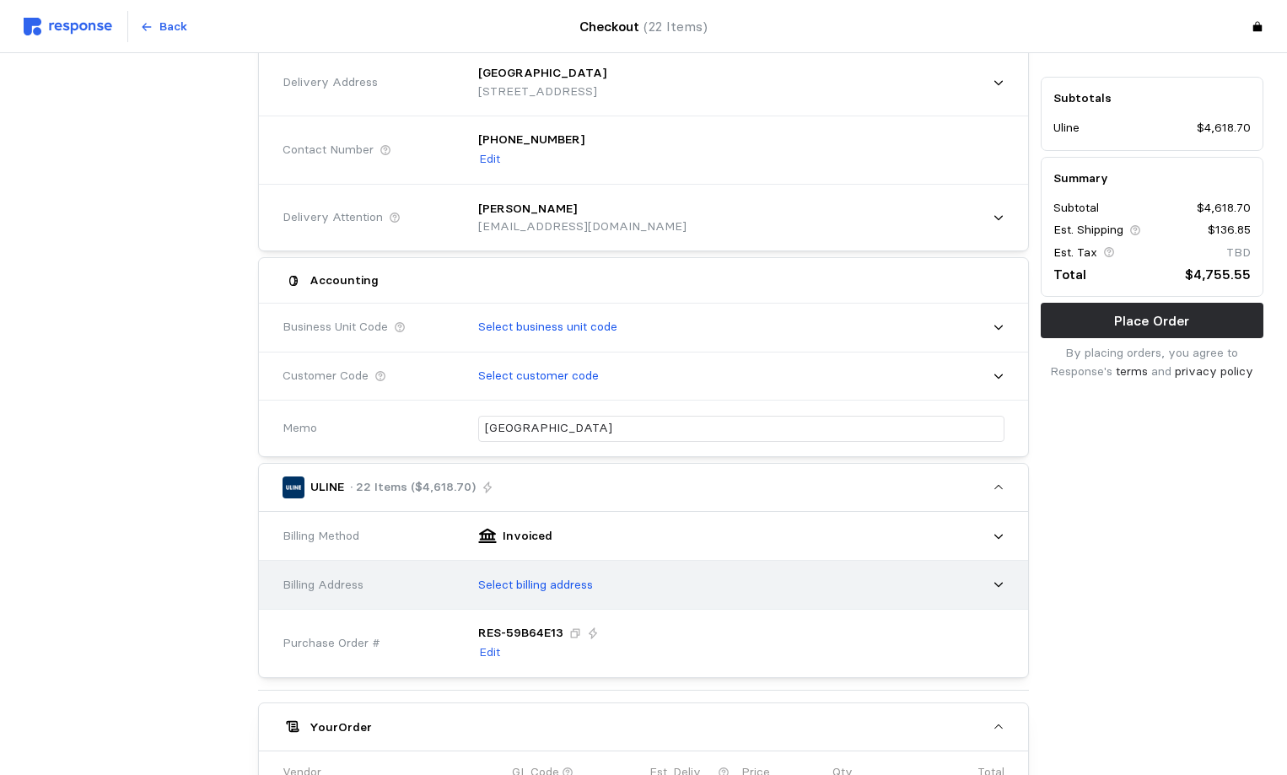
click at [512, 580] on p "Select billing address" at bounding box center [535, 585] width 115 height 19
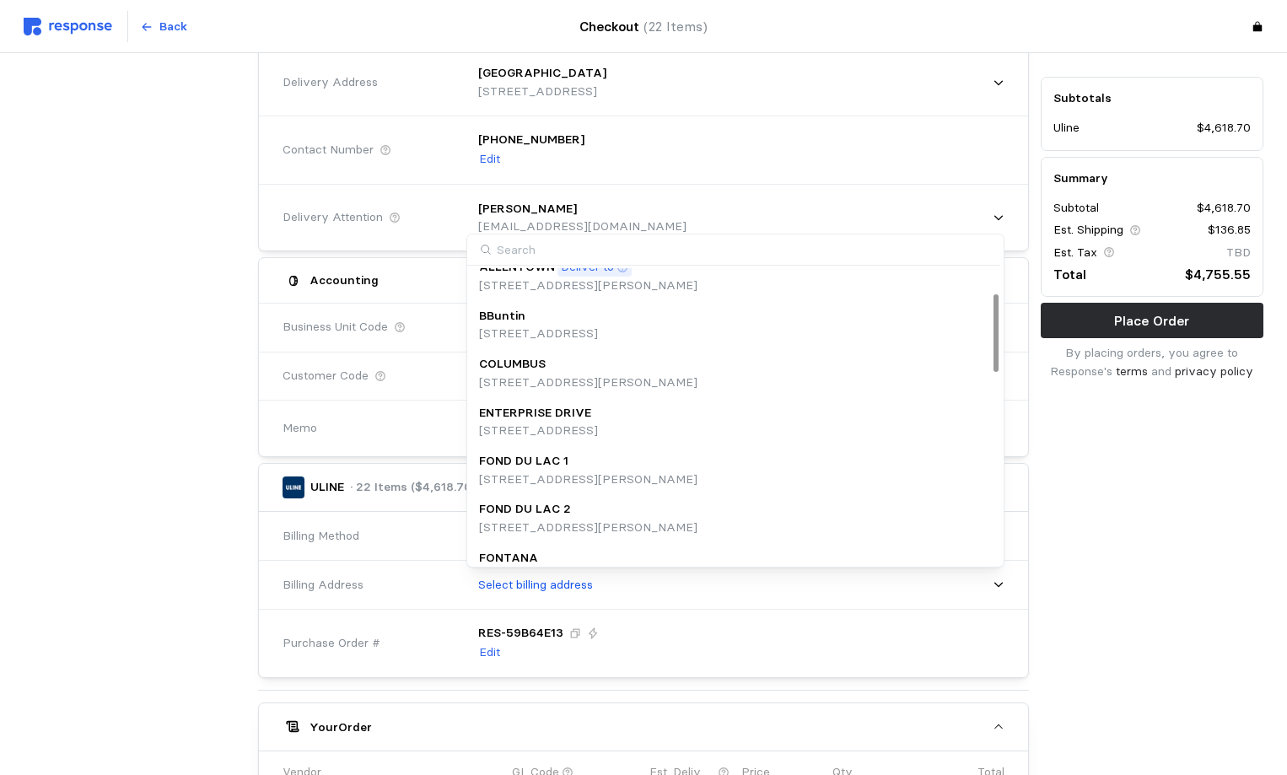
scroll to position [0, 0]
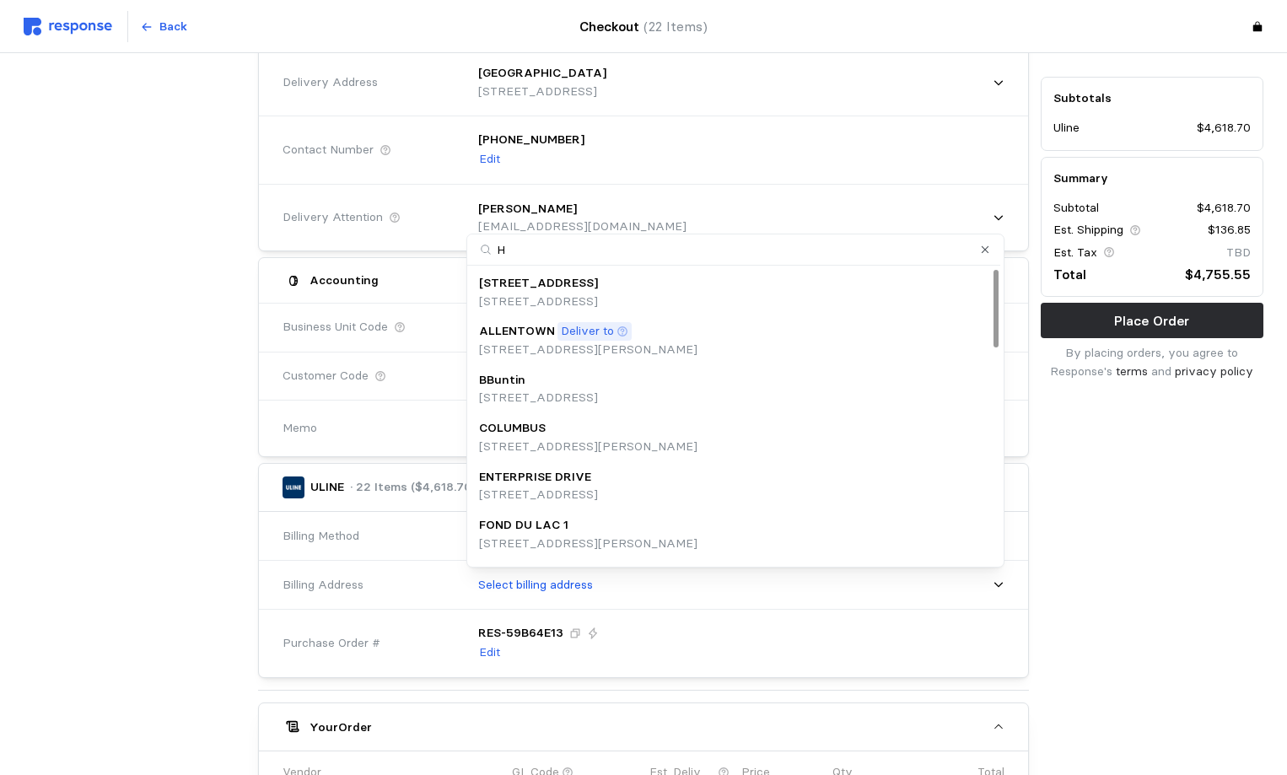
type input "HO"
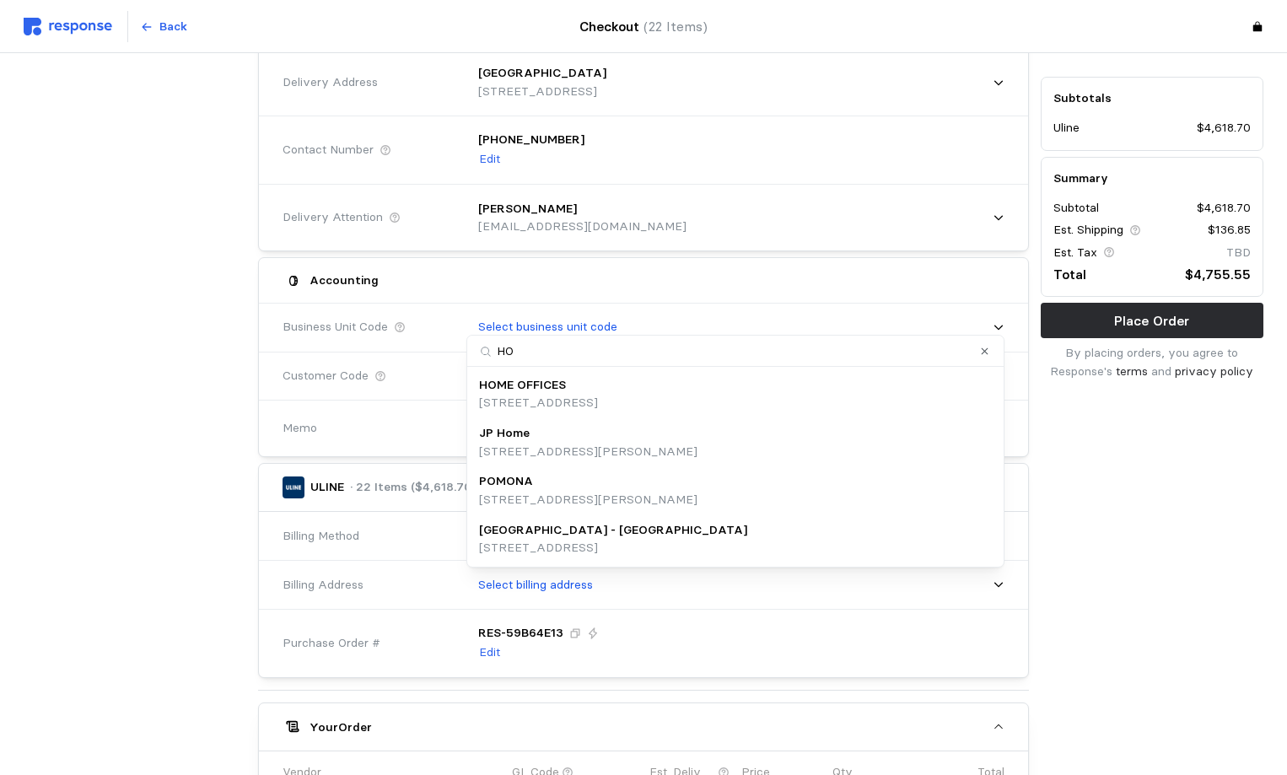
click at [598, 407] on p "[STREET_ADDRESS]" at bounding box center [538, 403] width 119 height 19
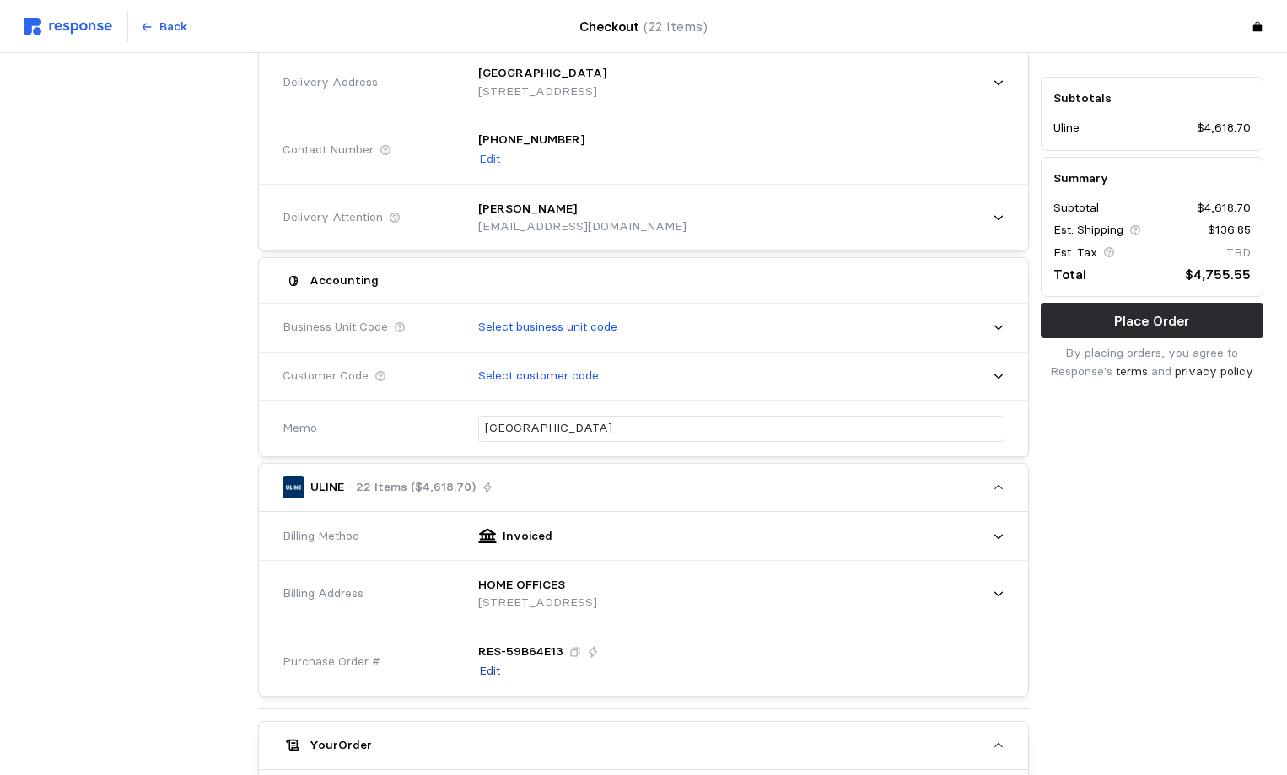
click at [490, 671] on p "Edit" at bounding box center [489, 671] width 21 height 19
drag, startPoint x: 591, startPoint y: 658, endPoint x: 466, endPoint y: 644, distance: 126.5
click at [467, 644] on div "RES- 59B64E13" at bounding box center [736, 656] width 538 height 50
type input "092925NORTH"
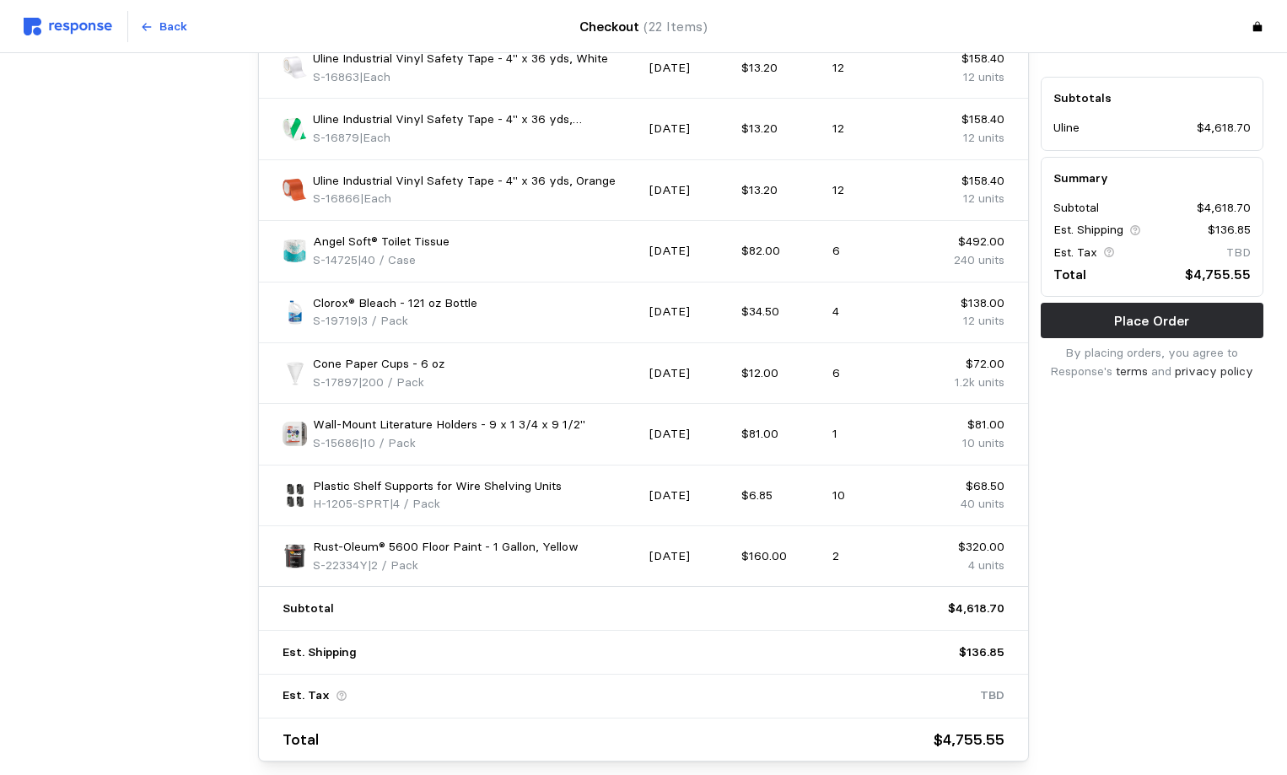
scroll to position [1854, 0]
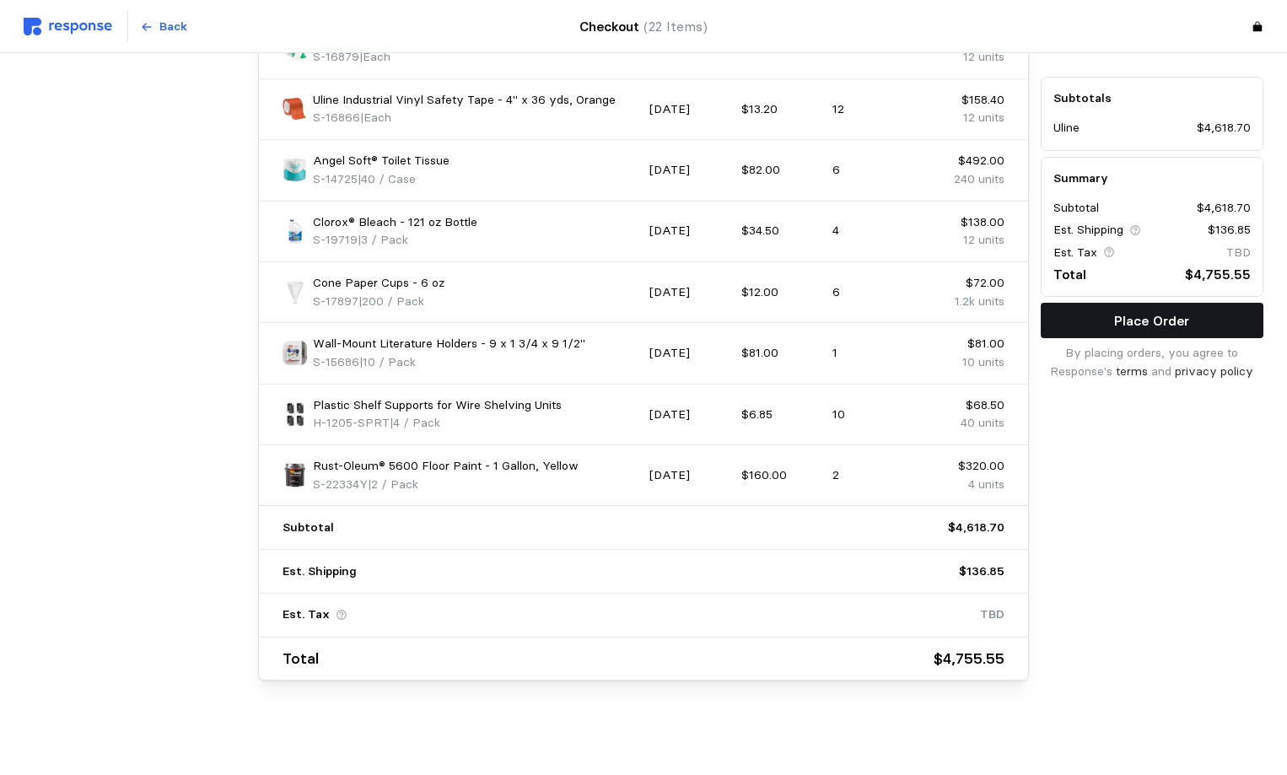
click at [1098, 323] on button "Place Order" at bounding box center [1152, 320] width 223 height 35
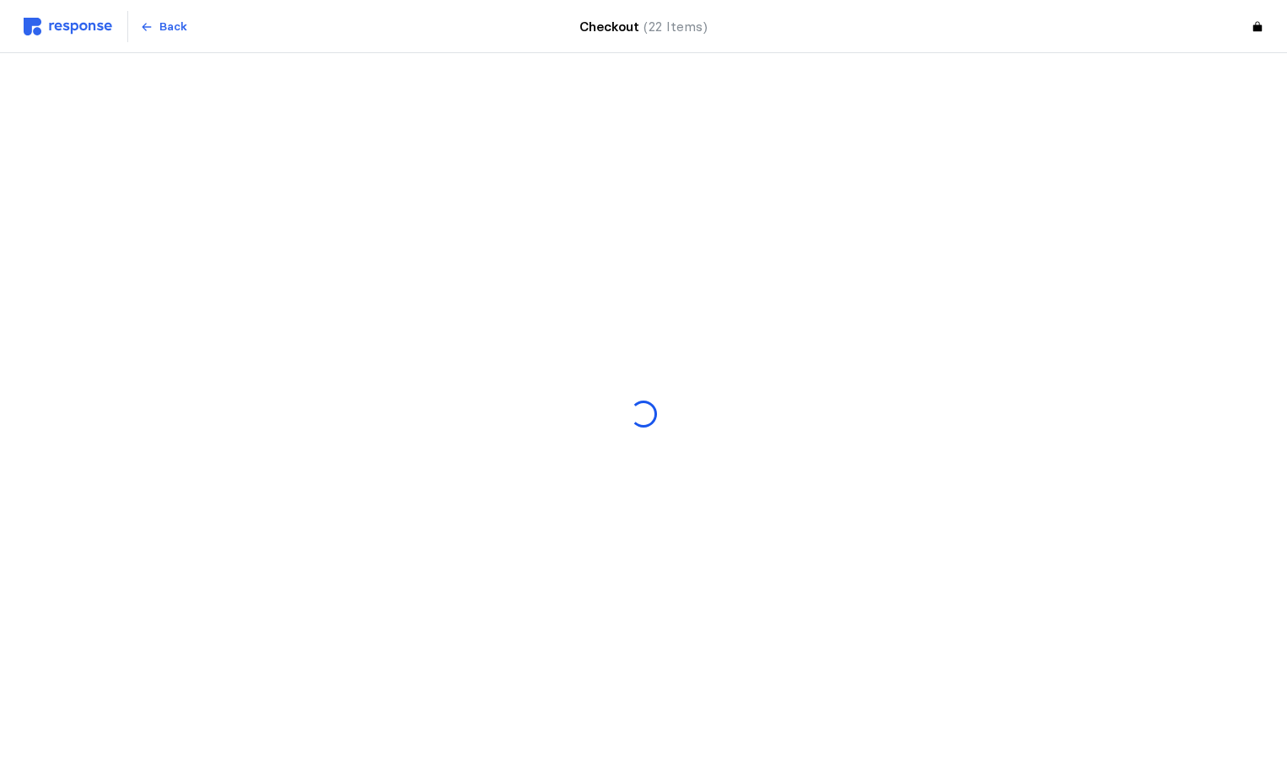
scroll to position [0, 0]
